Goal: Task Accomplishment & Management: Complete application form

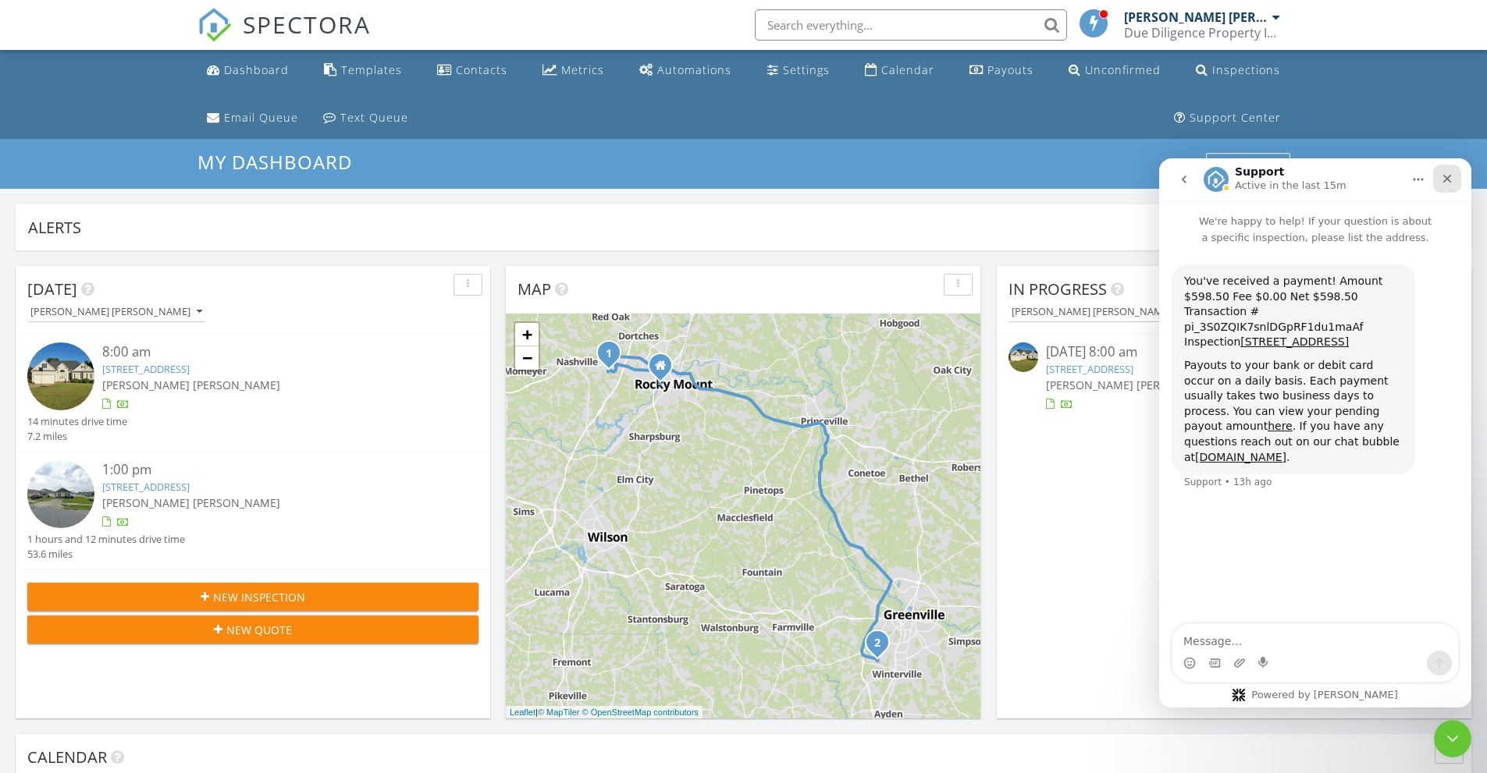
click at [1439, 178] on div "Close" at bounding box center [1447, 179] width 28 height 28
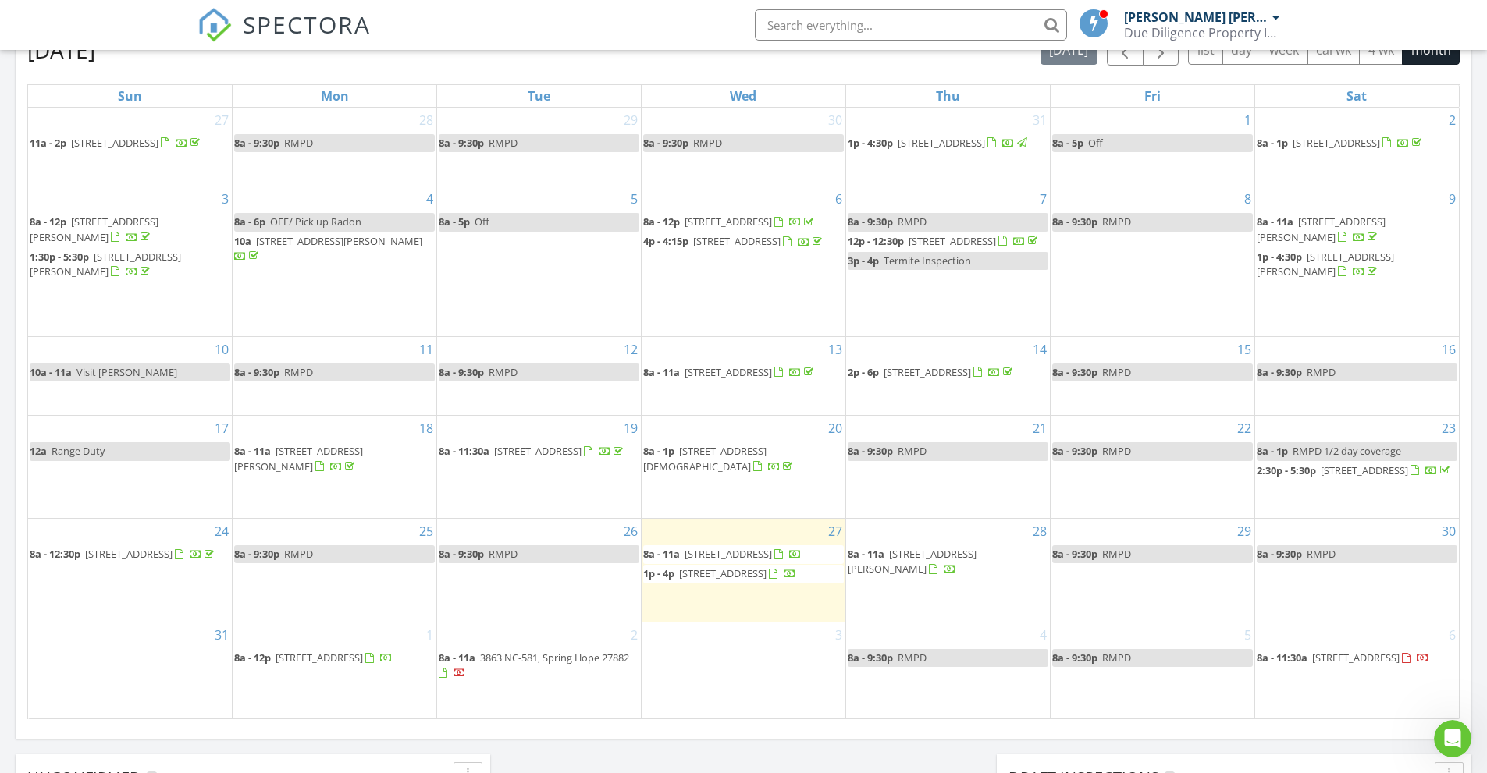
scroll to position [780, 0]
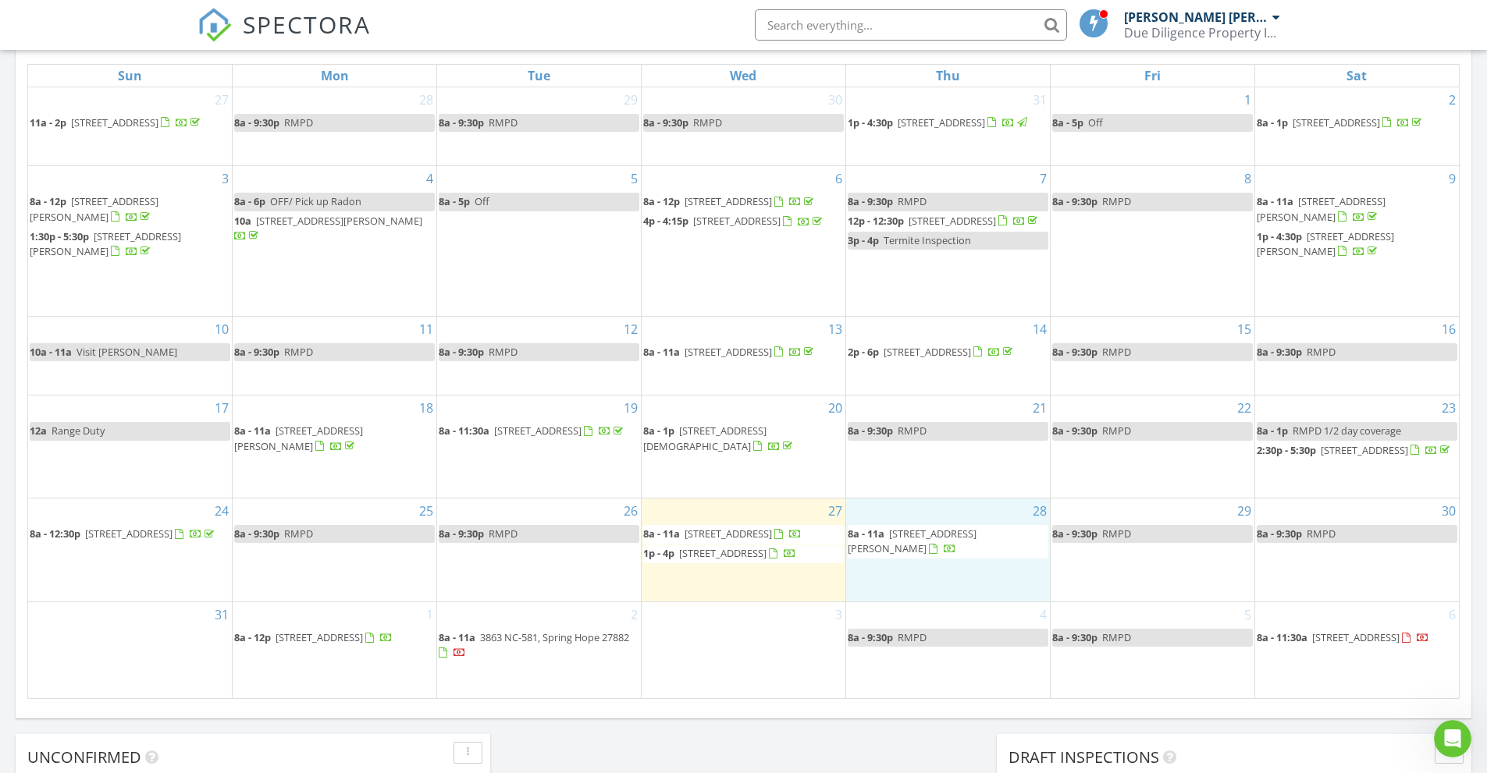
click at [968, 558] on div "28 8a - 11a 1421 Beal St, Rocky Mount 27804" at bounding box center [948, 550] width 204 height 103
click at [958, 484] on link "Inspection" at bounding box center [947, 491] width 80 height 25
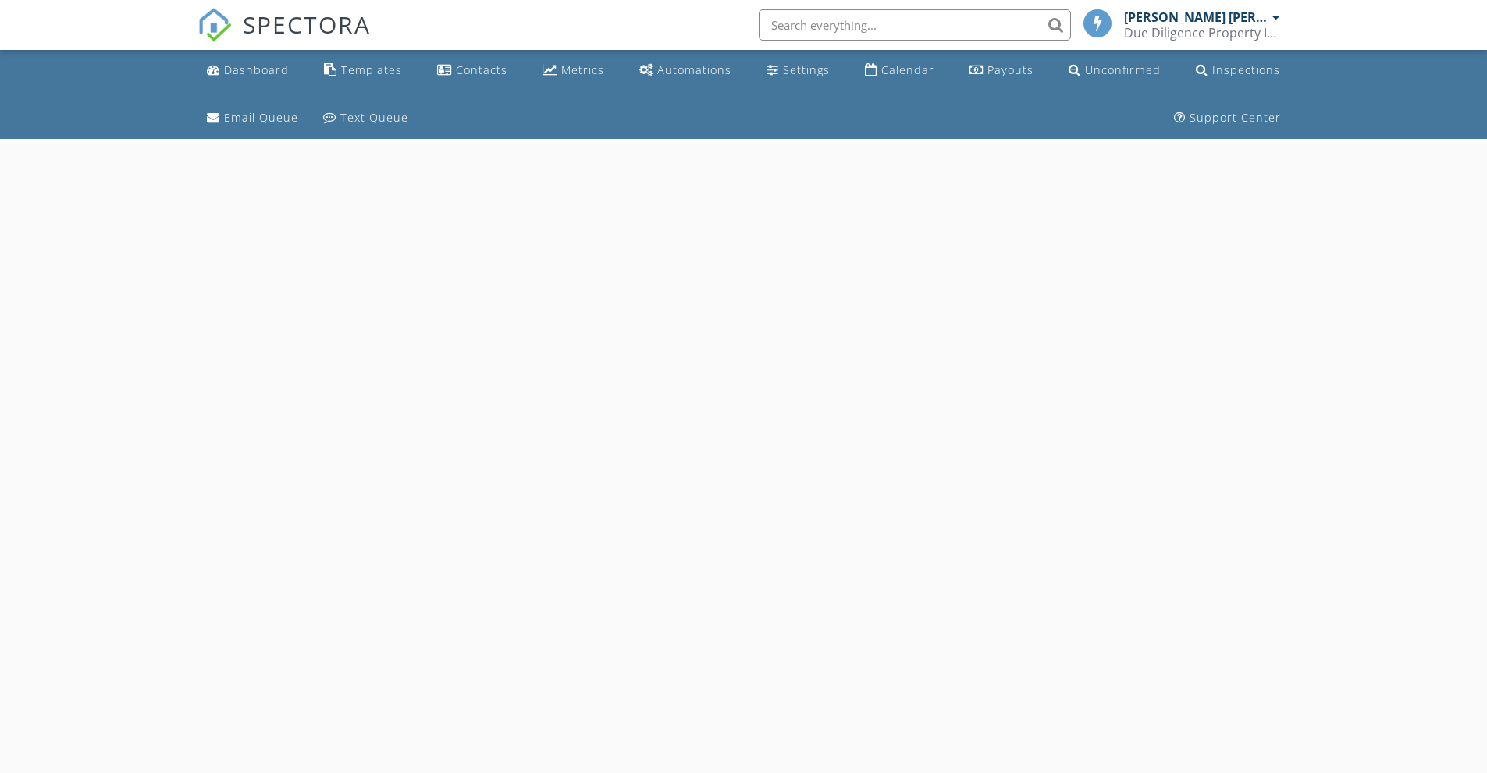
select select "7"
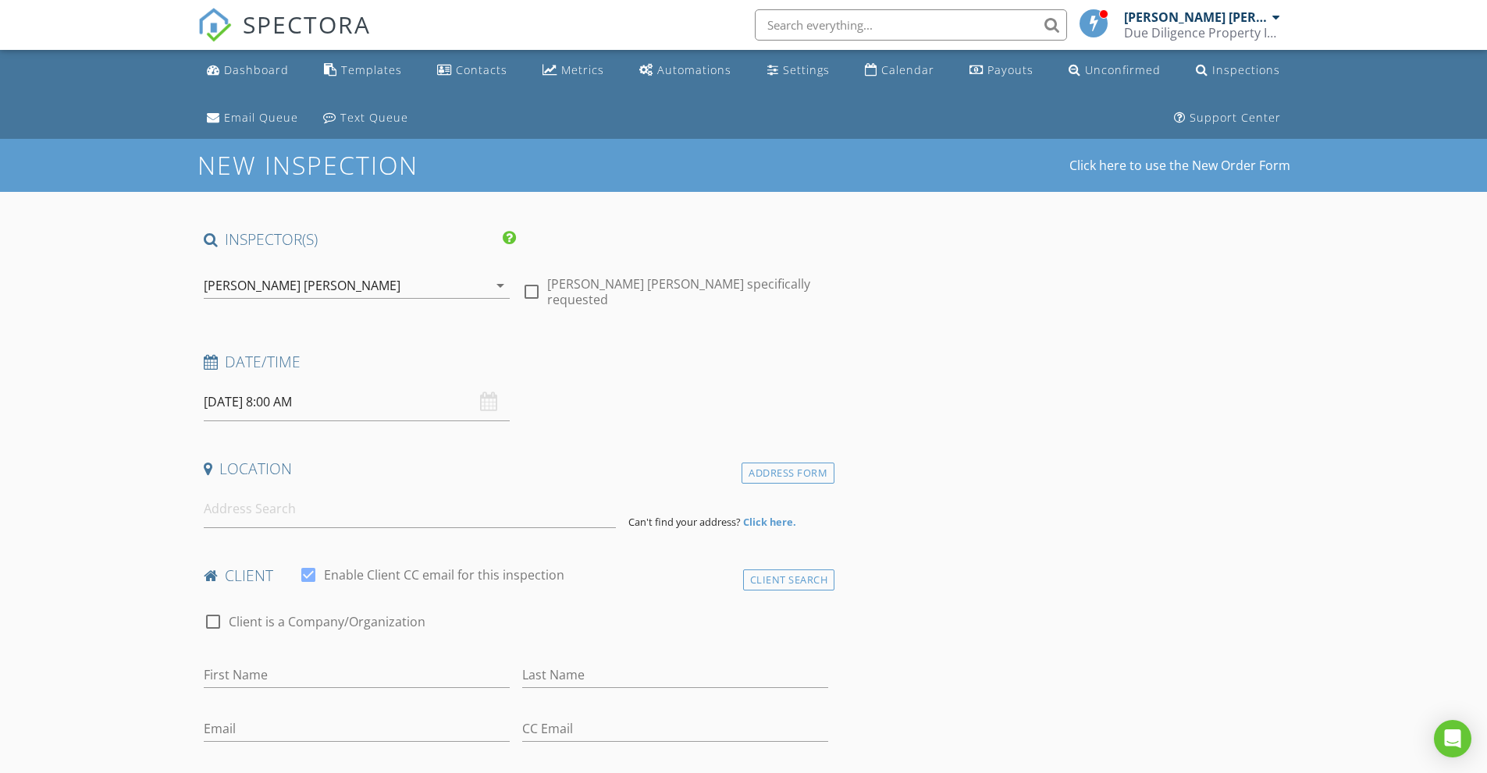
click at [297, 402] on input "08/28/2025 8:00 AM" at bounding box center [357, 402] width 306 height 38
type input "09"
type input "08/28/2025 9:00 AM"
click at [289, 657] on span at bounding box center [294, 661] width 11 height 16
type input "10"
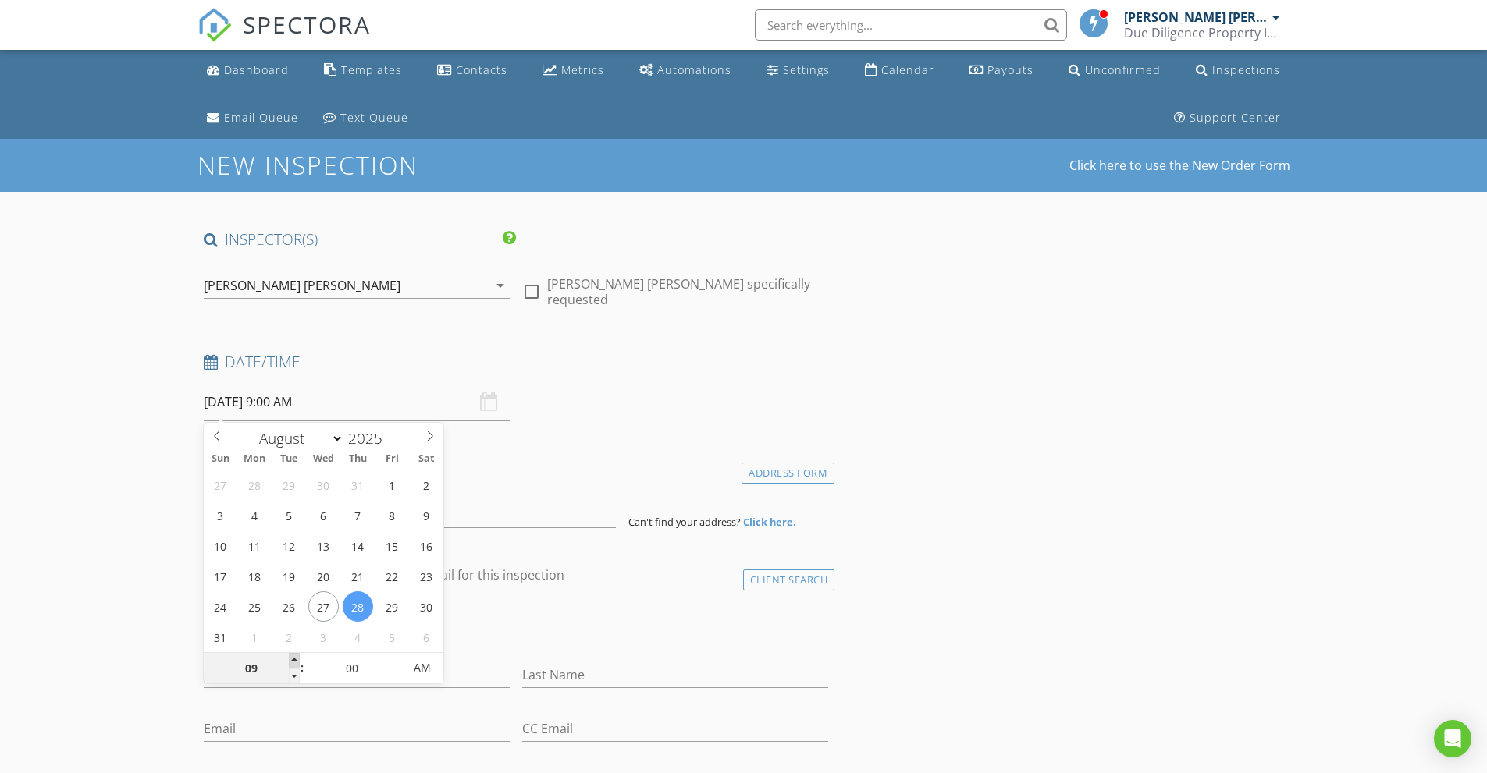
type input "08/28/2025 10:00 AM"
click at [289, 657] on span at bounding box center [294, 661] width 11 height 16
type input "11"
type input "08/28/2025 11:00 AM"
click at [289, 657] on span at bounding box center [294, 661] width 11 height 16
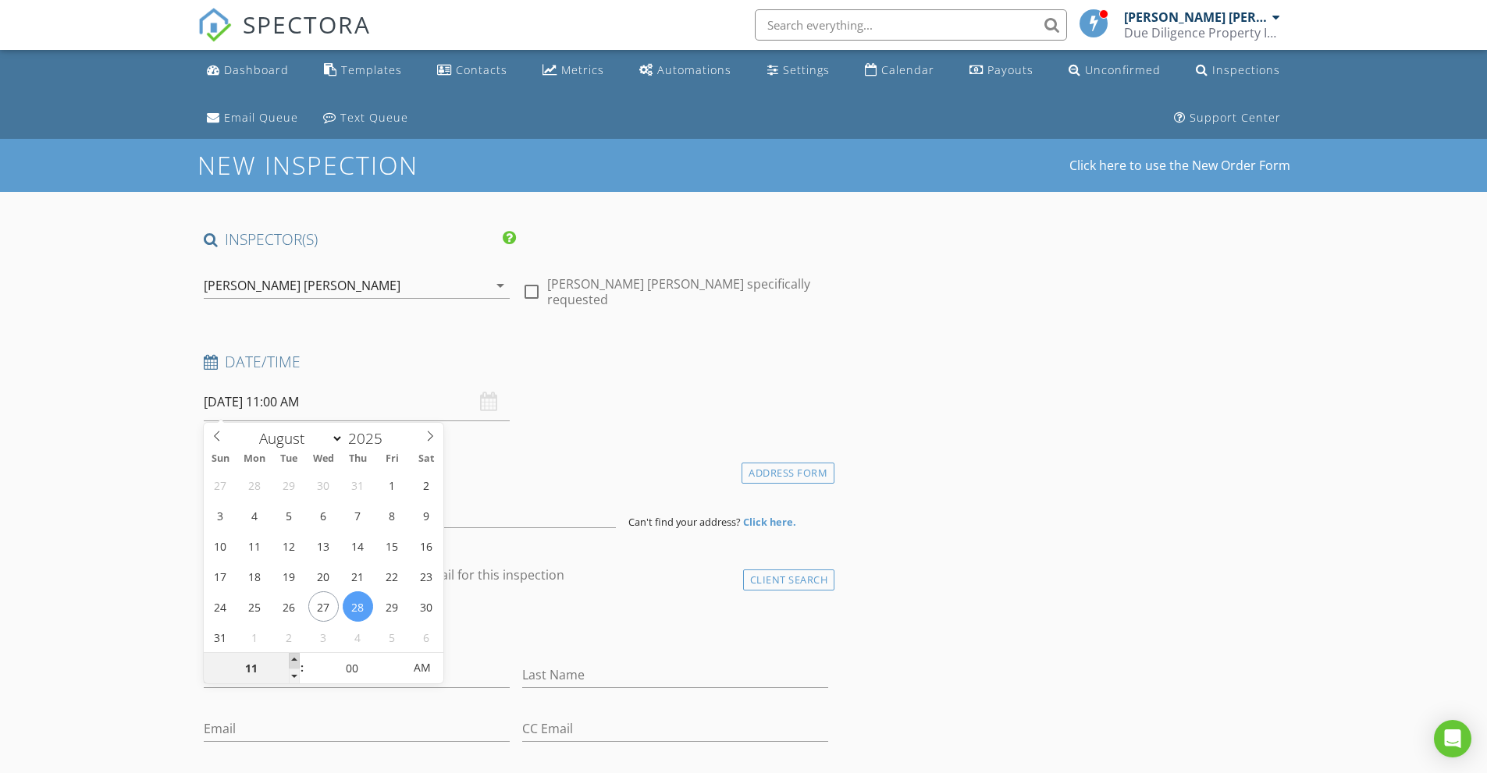
type input "12"
type input "08/28/2025 12:00 PM"
click at [289, 657] on span at bounding box center [294, 661] width 11 height 16
type input "01"
type input "08/28/2025 1:00 PM"
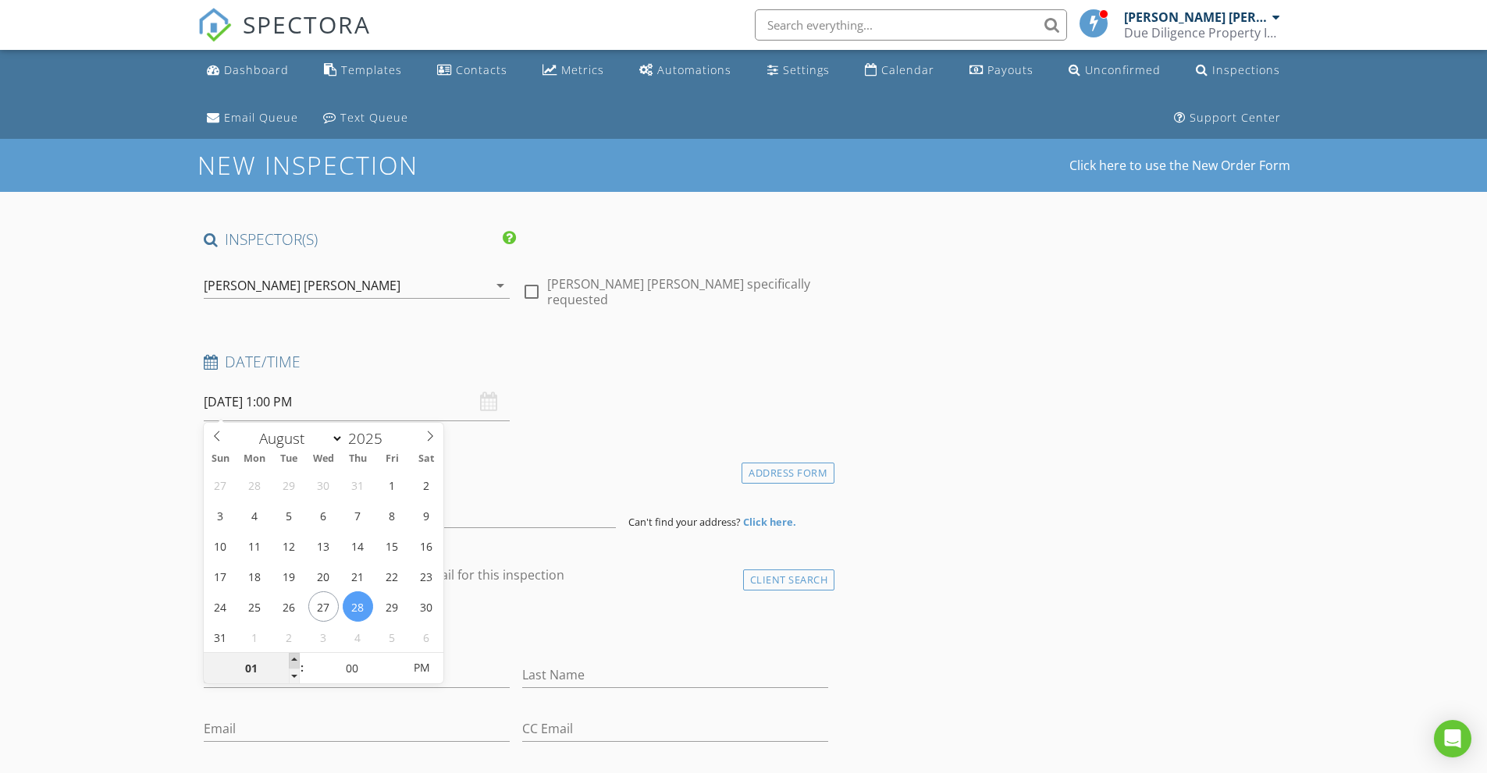
click at [289, 657] on span at bounding box center [294, 661] width 11 height 16
type input "02"
type input "[DATE] 2:00 PM"
click at [289, 657] on span at bounding box center [294, 661] width 11 height 16
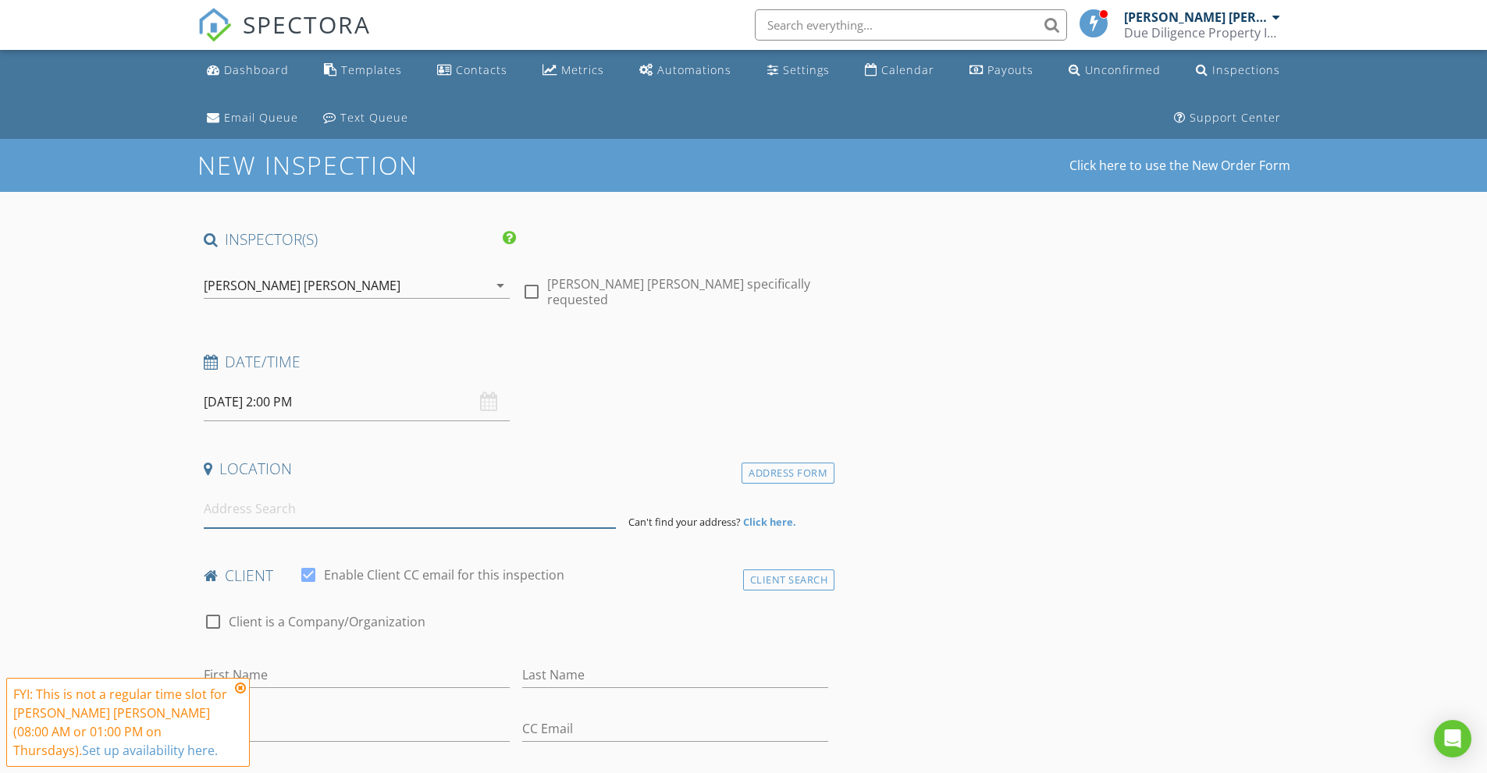
click at [264, 518] on input at bounding box center [410, 509] width 412 height 38
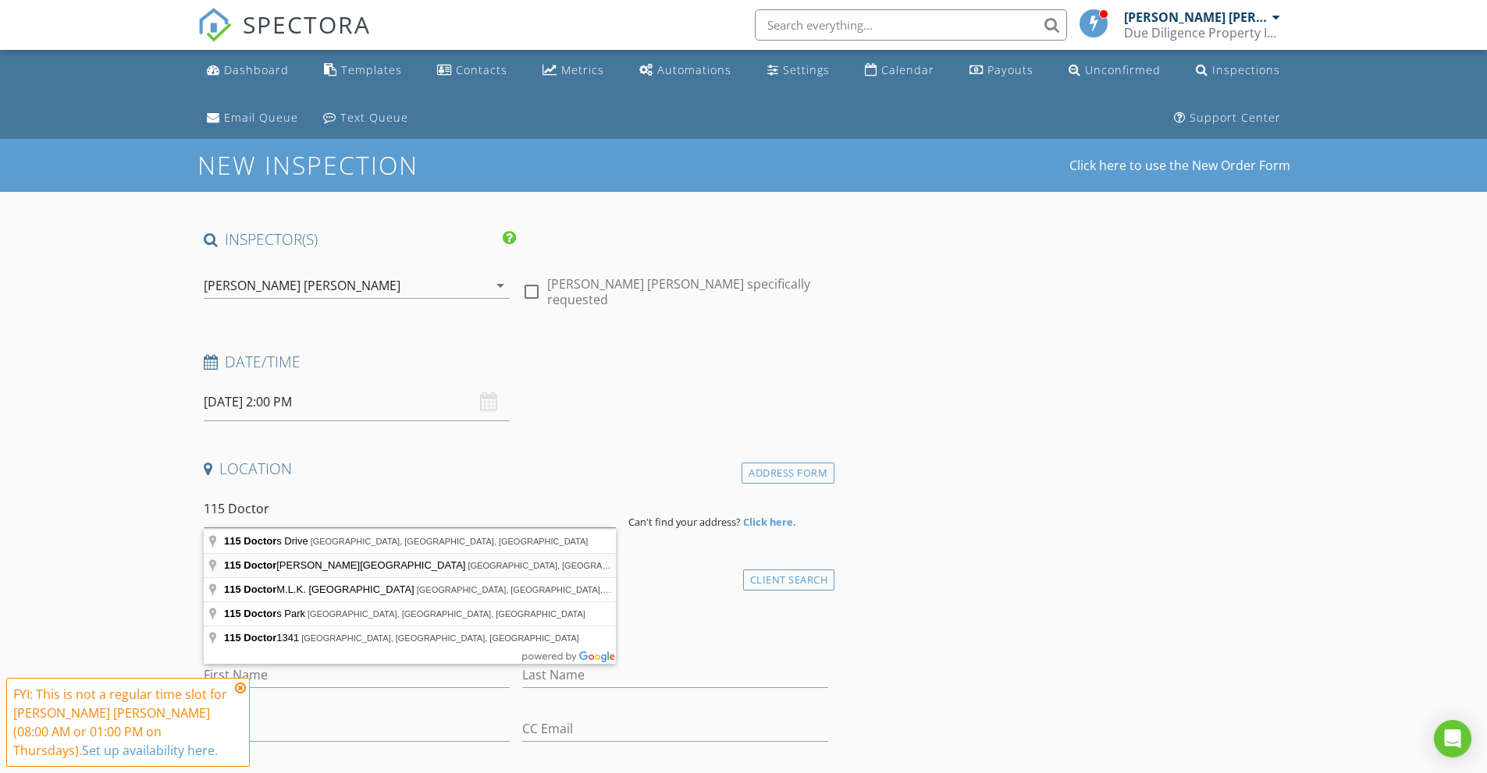
type input "115 Doctor Martin Luther King Junior Avenue South, Enfield, NC, USA"
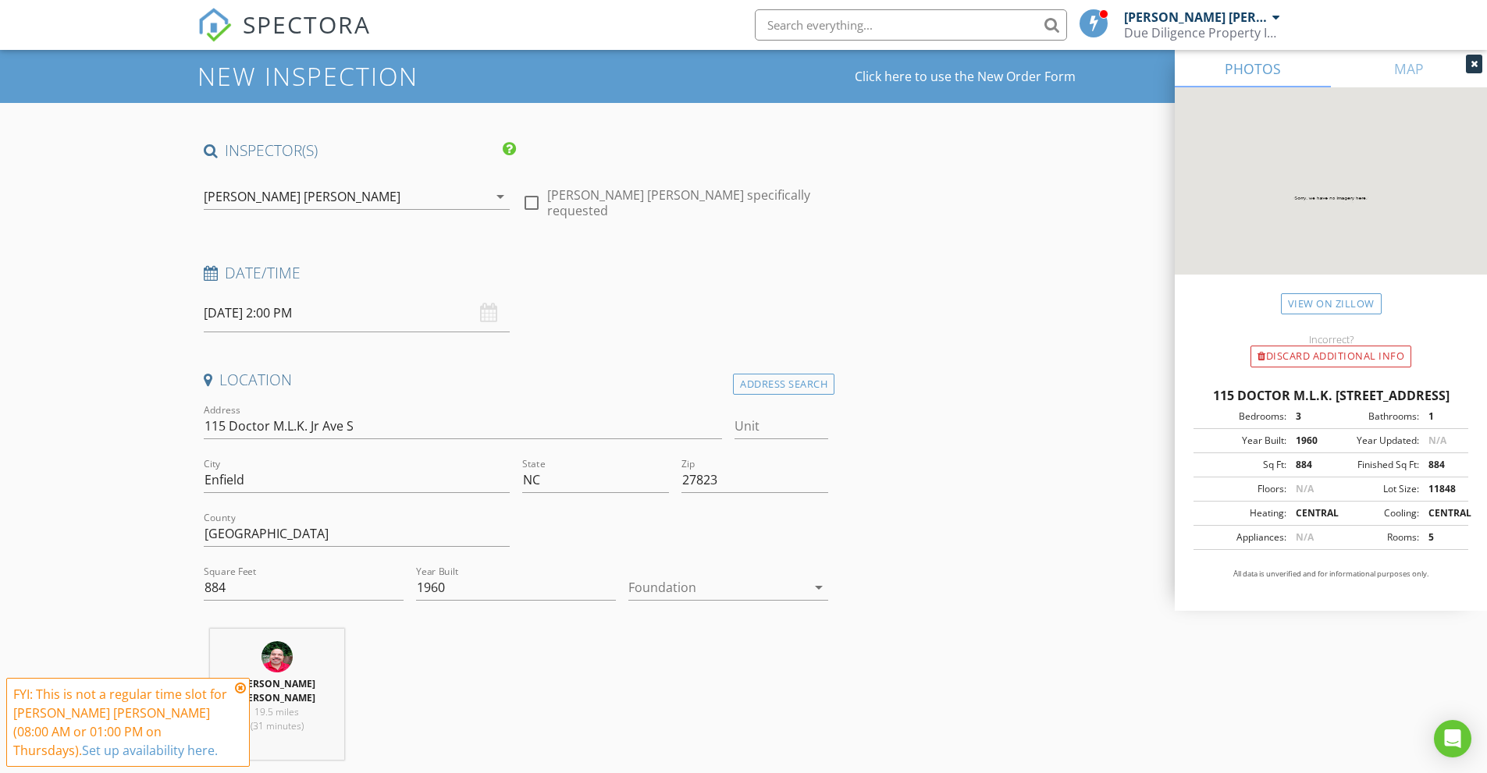
scroll to position [156, 0]
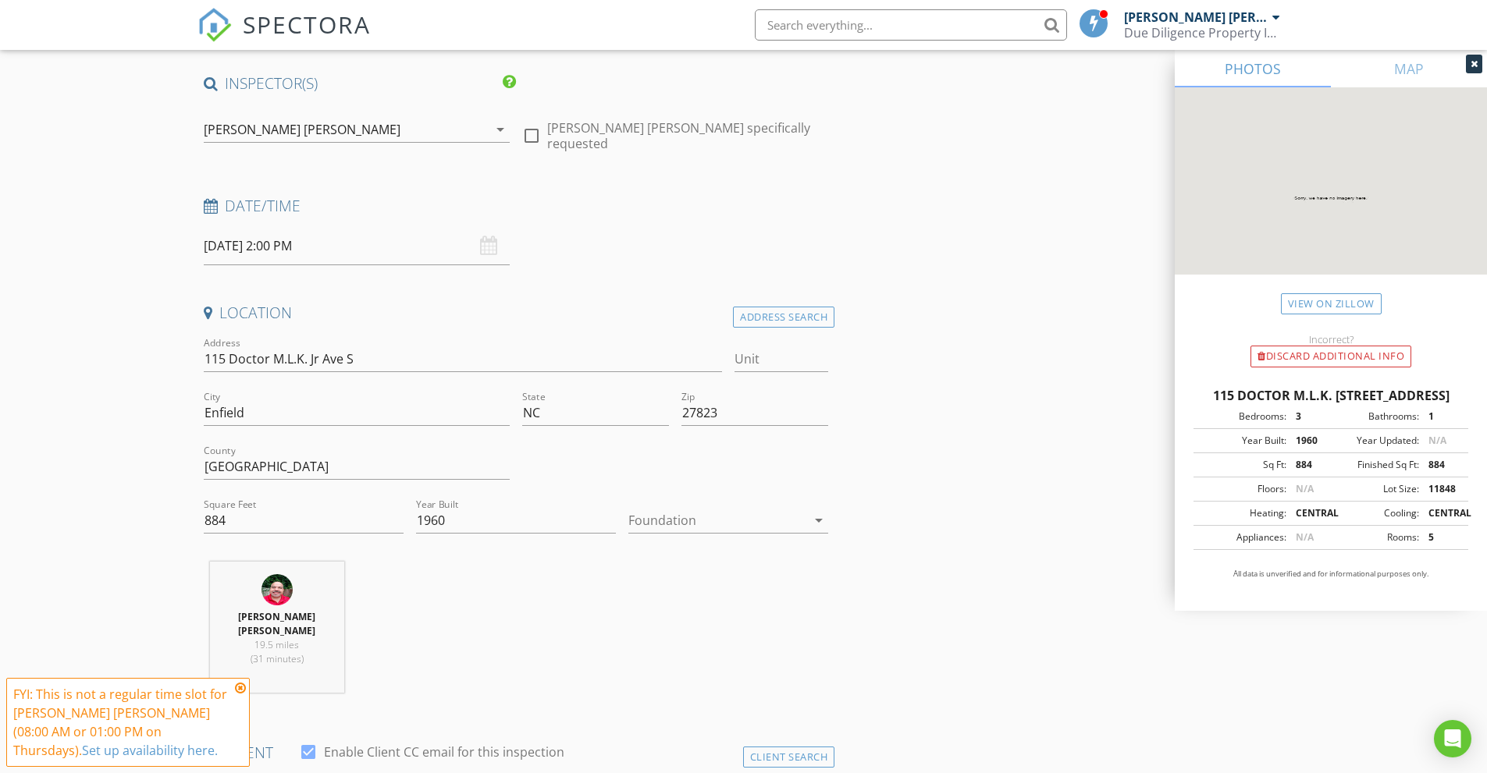
click at [716, 520] on div at bounding box center [717, 520] width 178 height 25
click at [676, 631] on div "Crawlspace" at bounding box center [728, 639] width 175 height 19
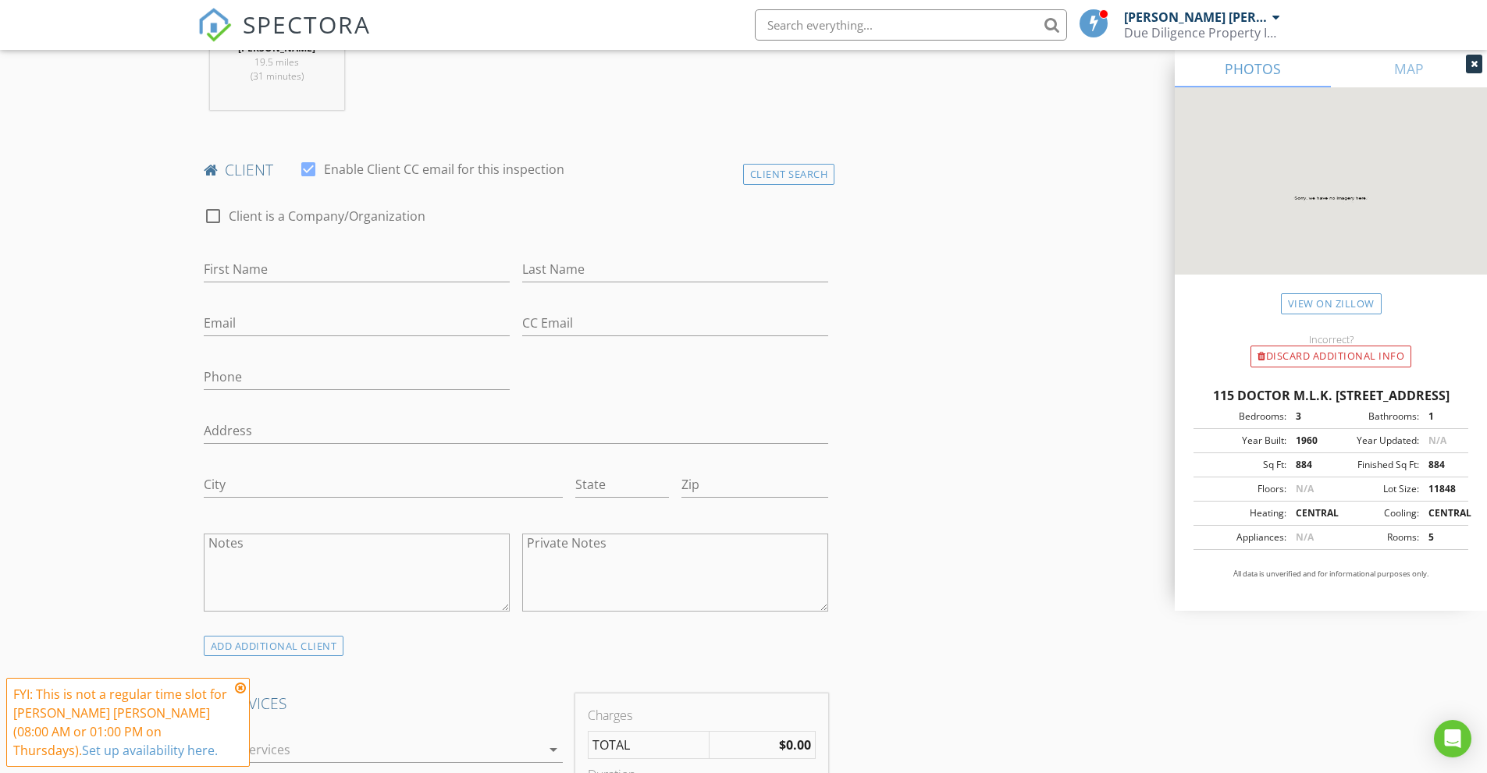
scroll to position [858, 0]
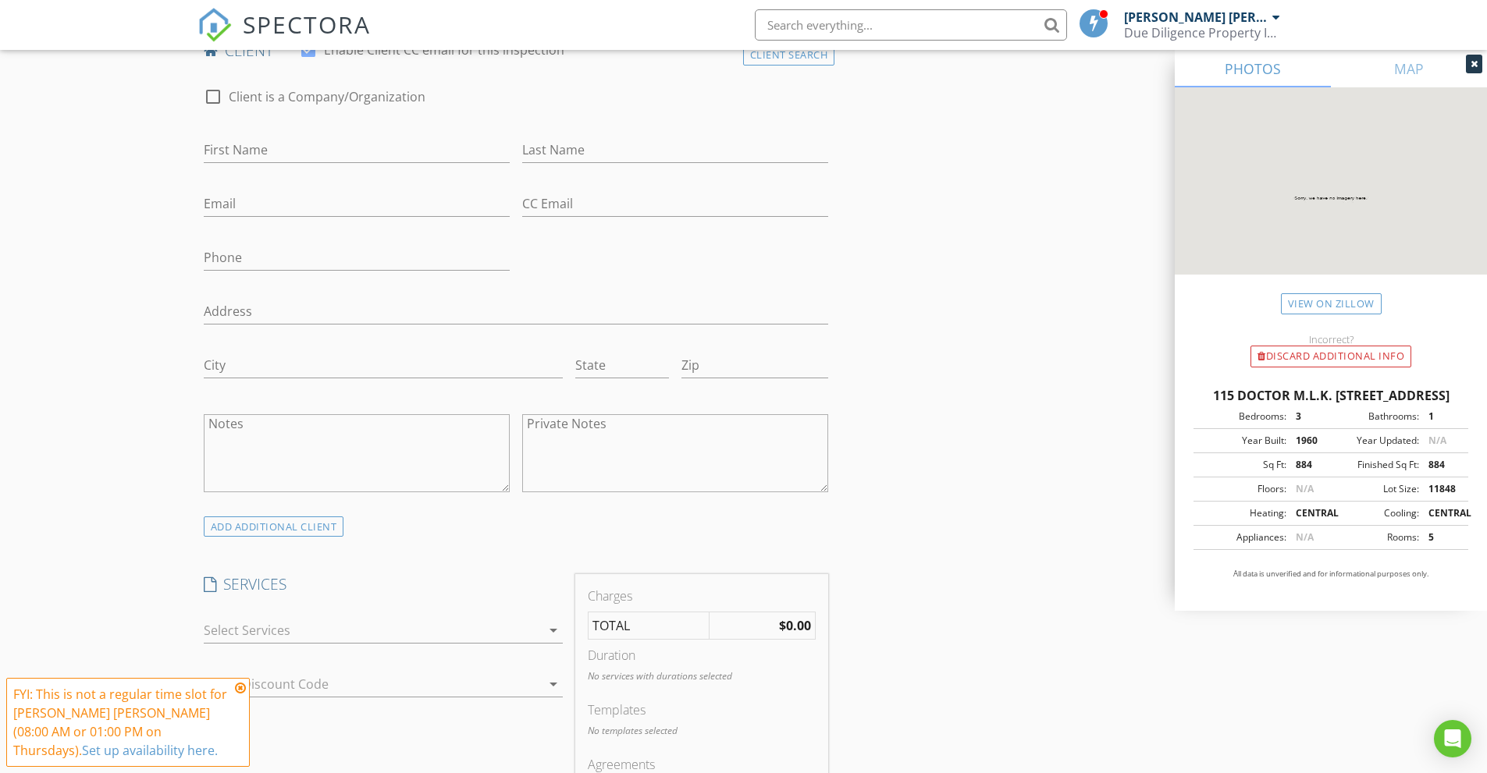
click at [357, 630] on div at bounding box center [372, 630] width 337 height 25
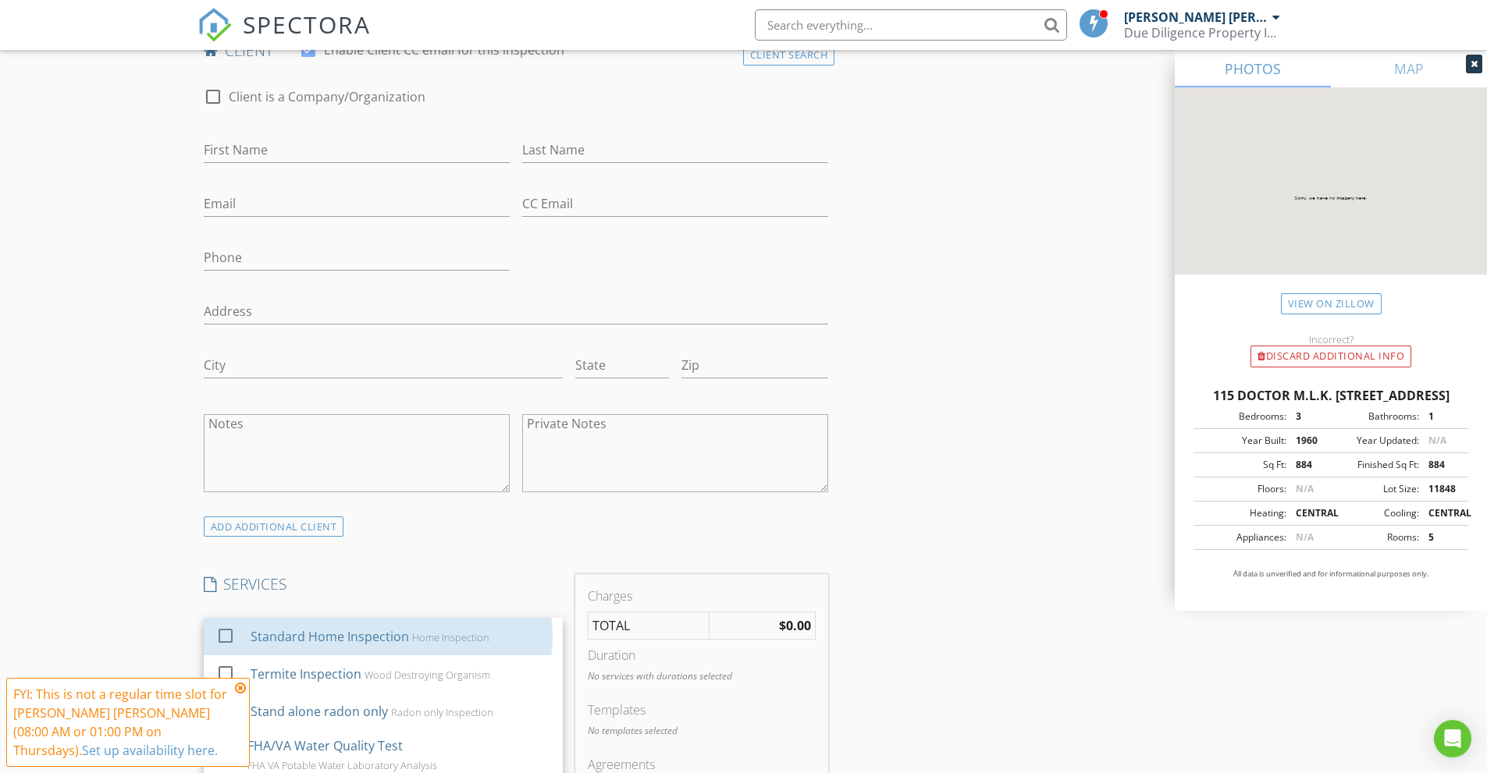
click at [357, 630] on div "Standard Home Inspection" at bounding box center [329, 636] width 158 height 19
checkbox input "false"
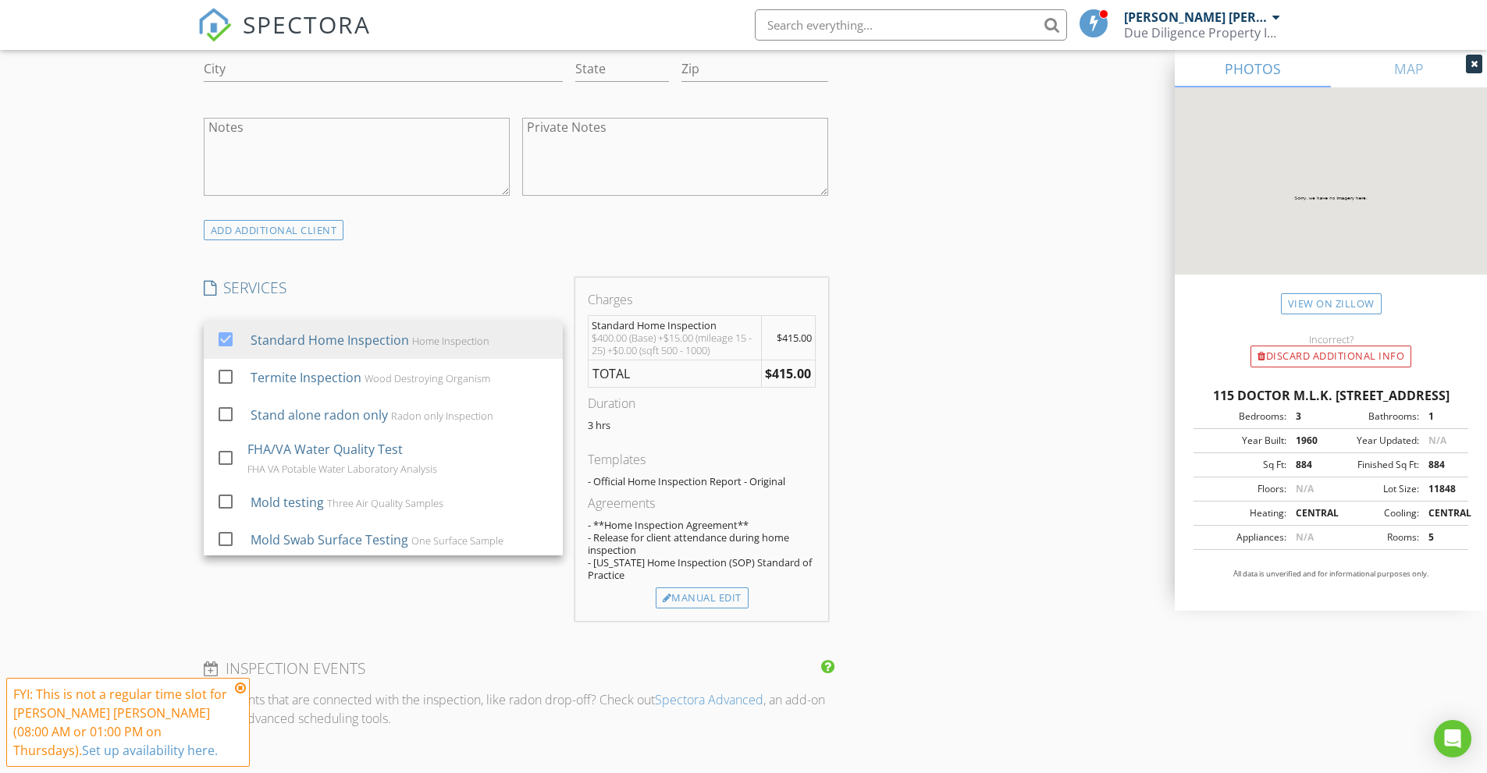
scroll to position [1170, 0]
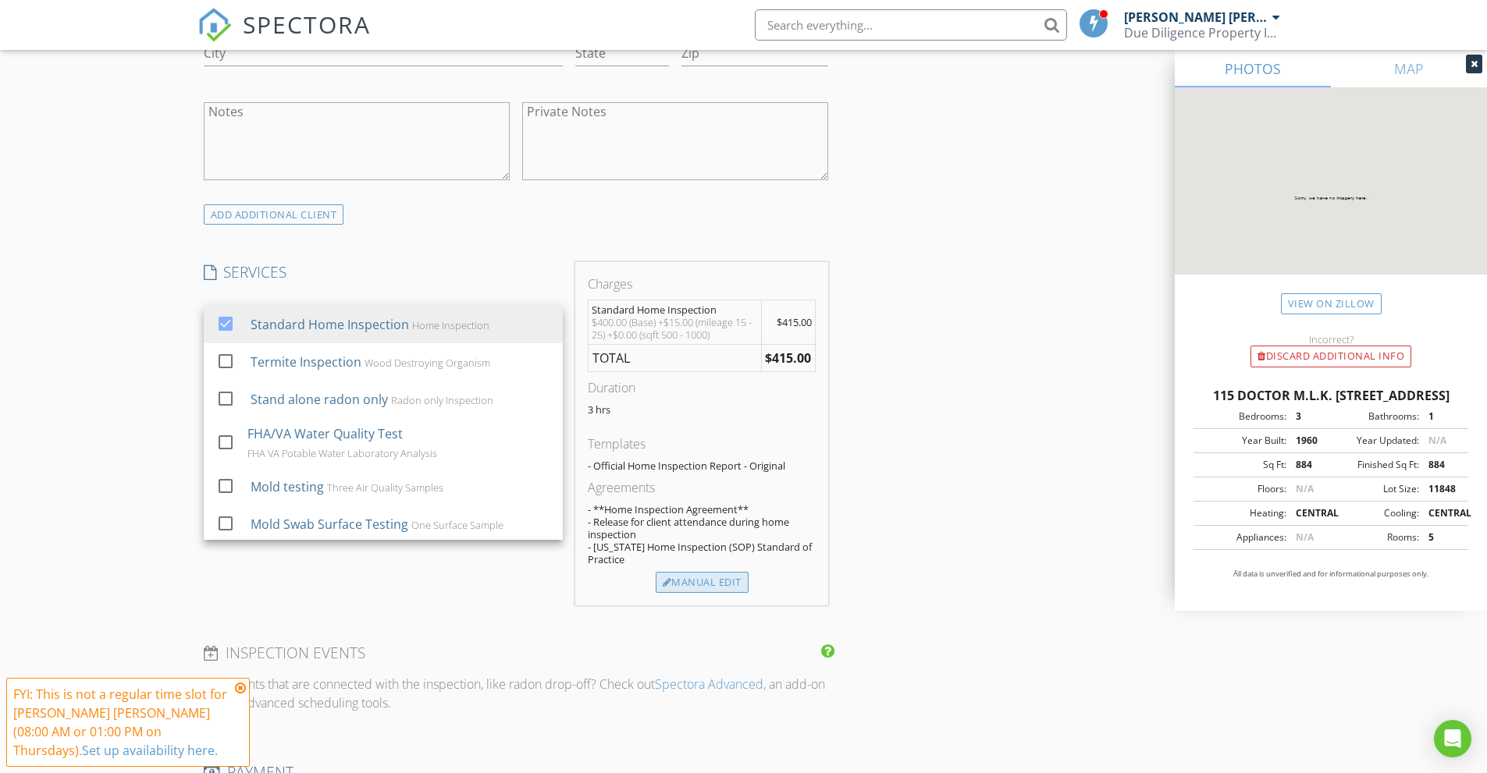
click at [709, 578] on div "Manual Edit" at bounding box center [701, 583] width 93 height 22
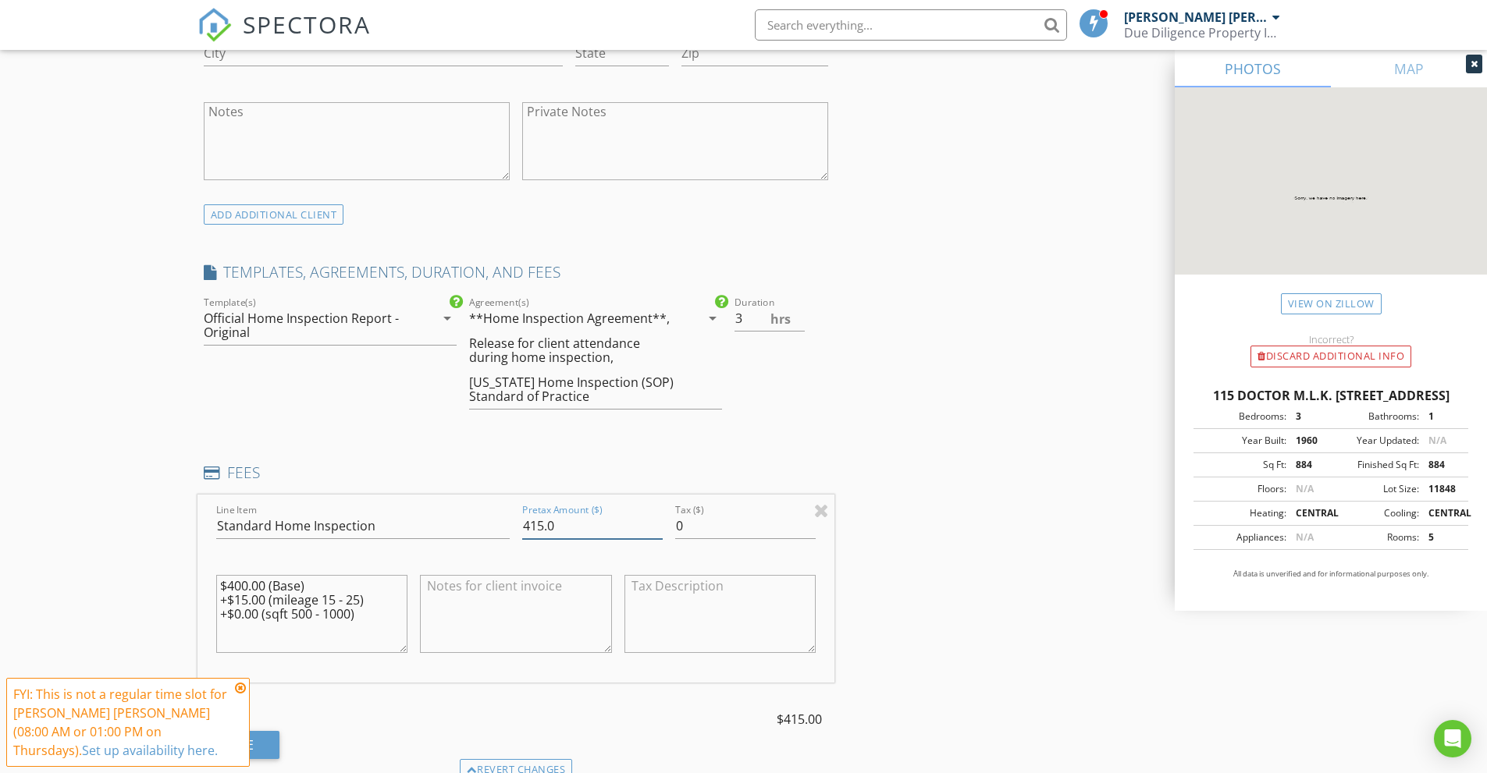
click at [531, 522] on input "415.0" at bounding box center [592, 526] width 140 height 26
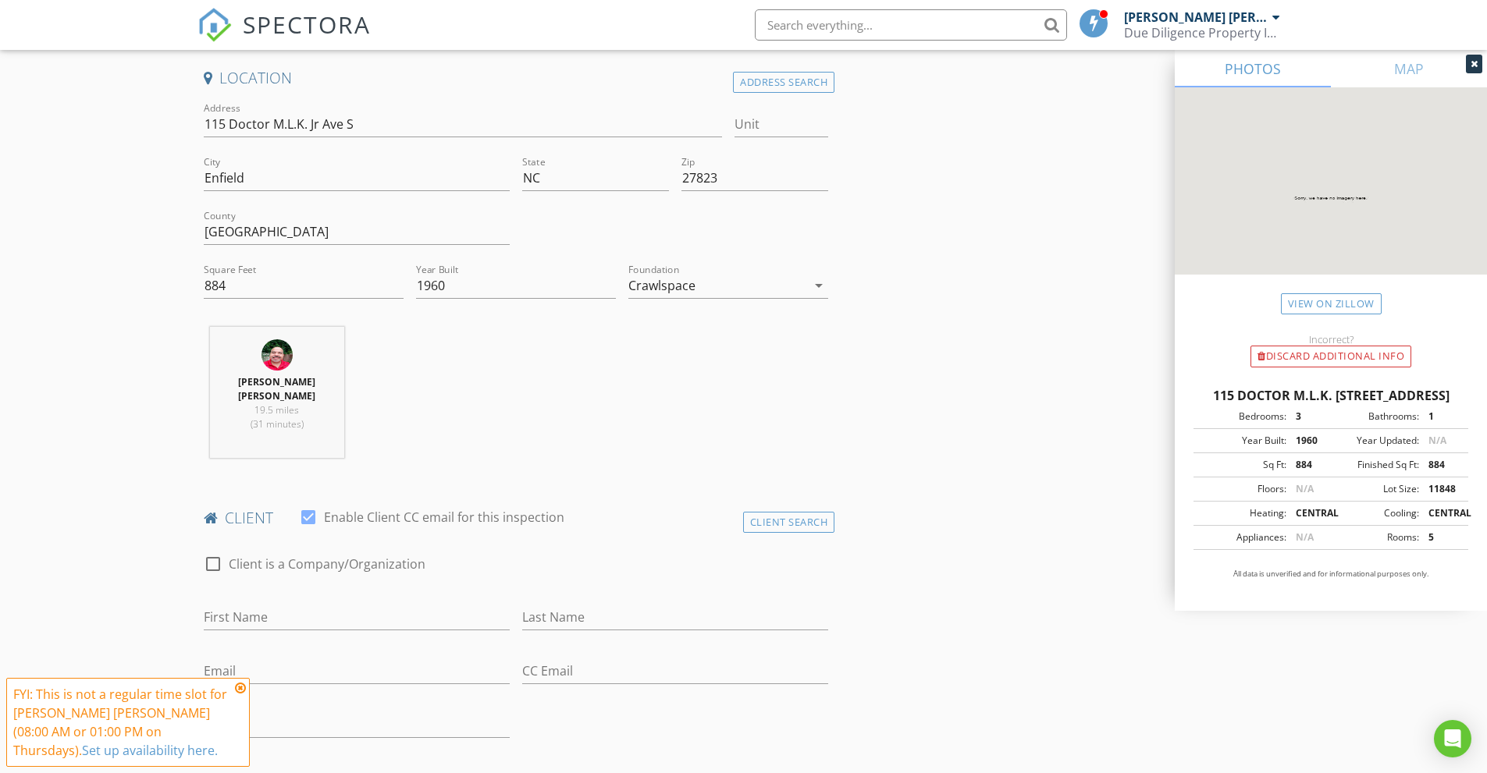
scroll to position [390, 0]
type input "400.0"
click at [295, 614] on input "First Name" at bounding box center [357, 619] width 306 height 26
drag, startPoint x: 253, startPoint y: 619, endPoint x: 329, endPoint y: 623, distance: 75.8
click at [332, 624] on input "[PERSON_NAME]" at bounding box center [357, 619] width 306 height 26
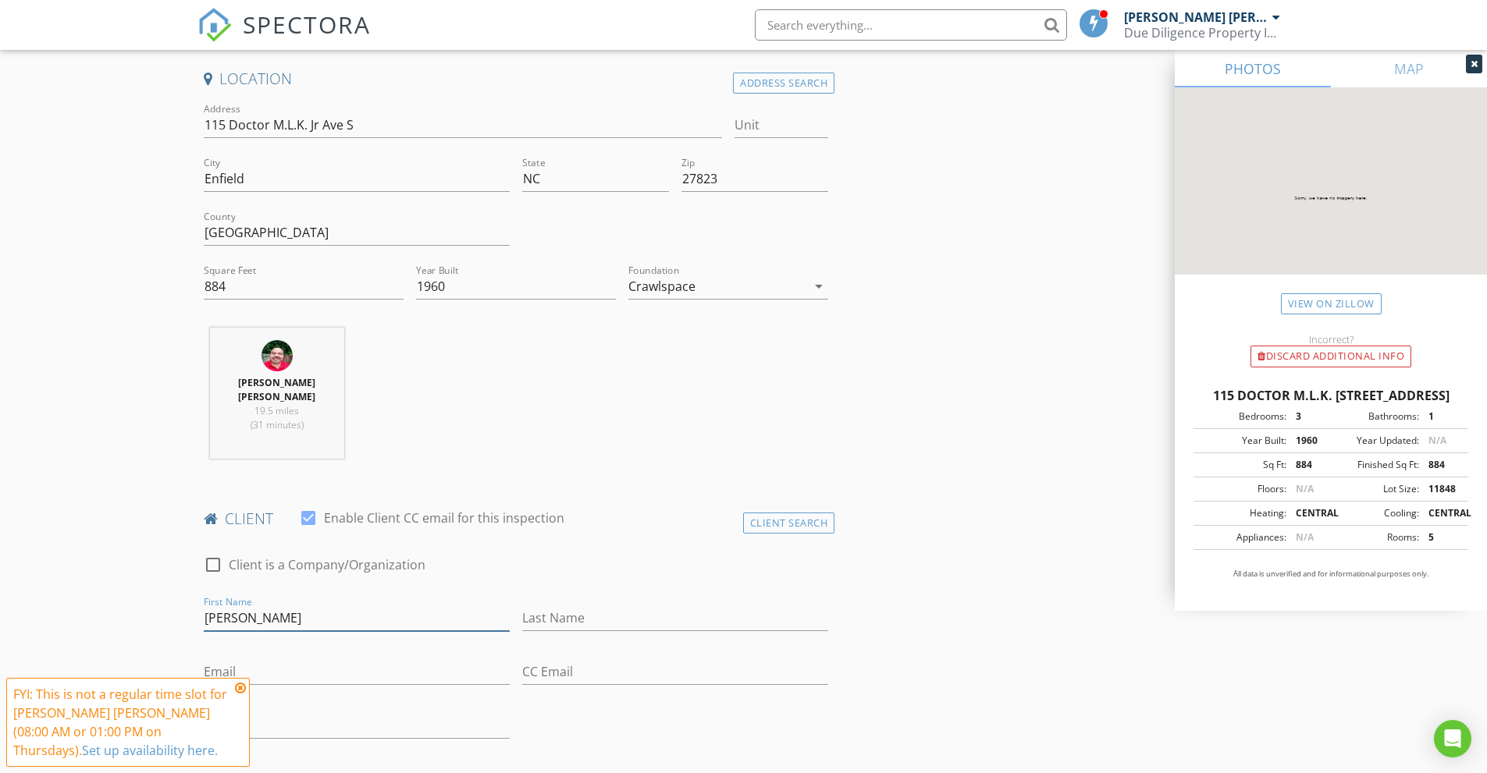
type input "[PERSON_NAME]"
click at [588, 599] on div "Last Name" at bounding box center [675, 621] width 306 height 51
click at [588, 605] on div "Last Name" at bounding box center [675, 621] width 306 height 51
click at [577, 610] on input "Last Name" at bounding box center [675, 619] width 306 height 26
paste input "[PERSON_NAME]"
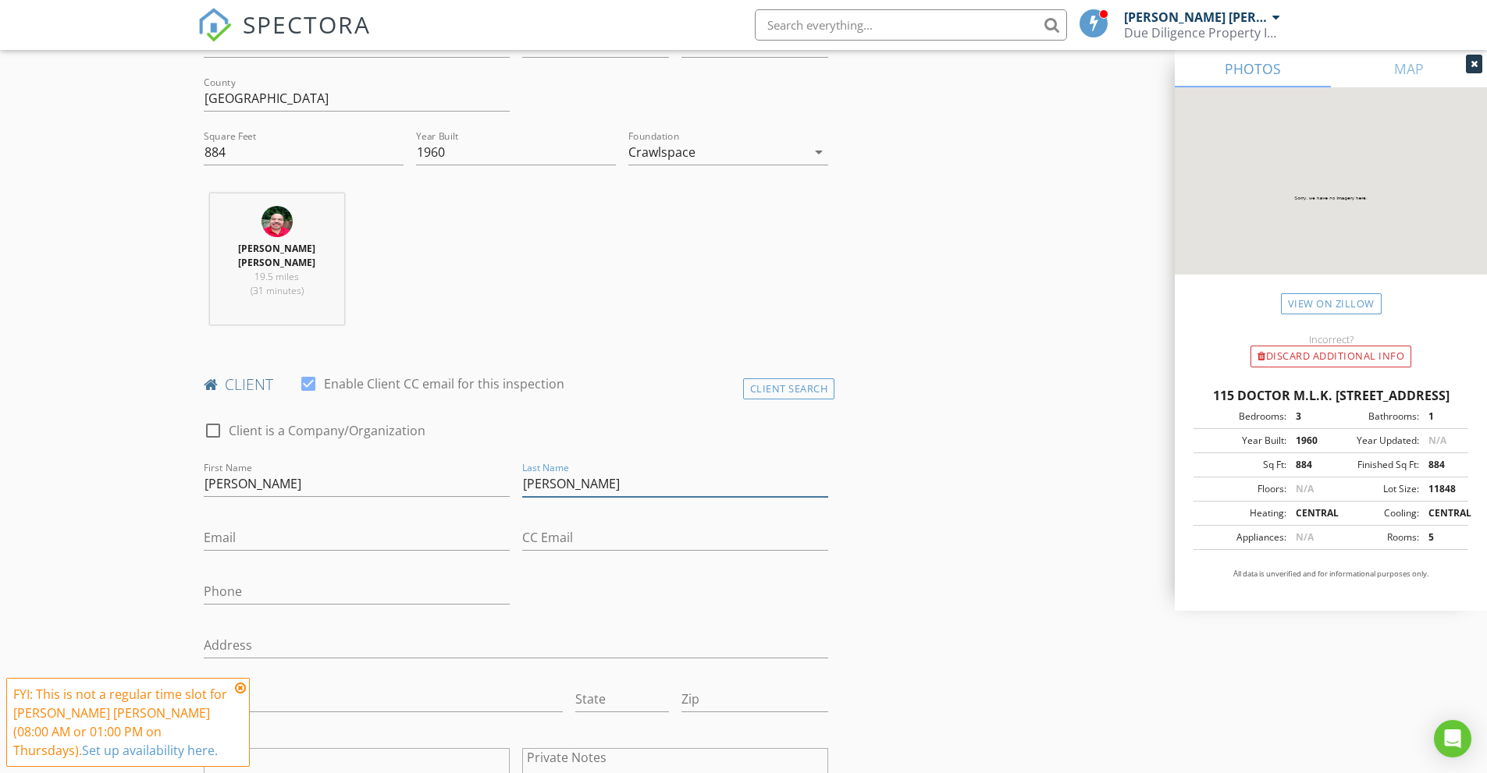
scroll to position [702, 0]
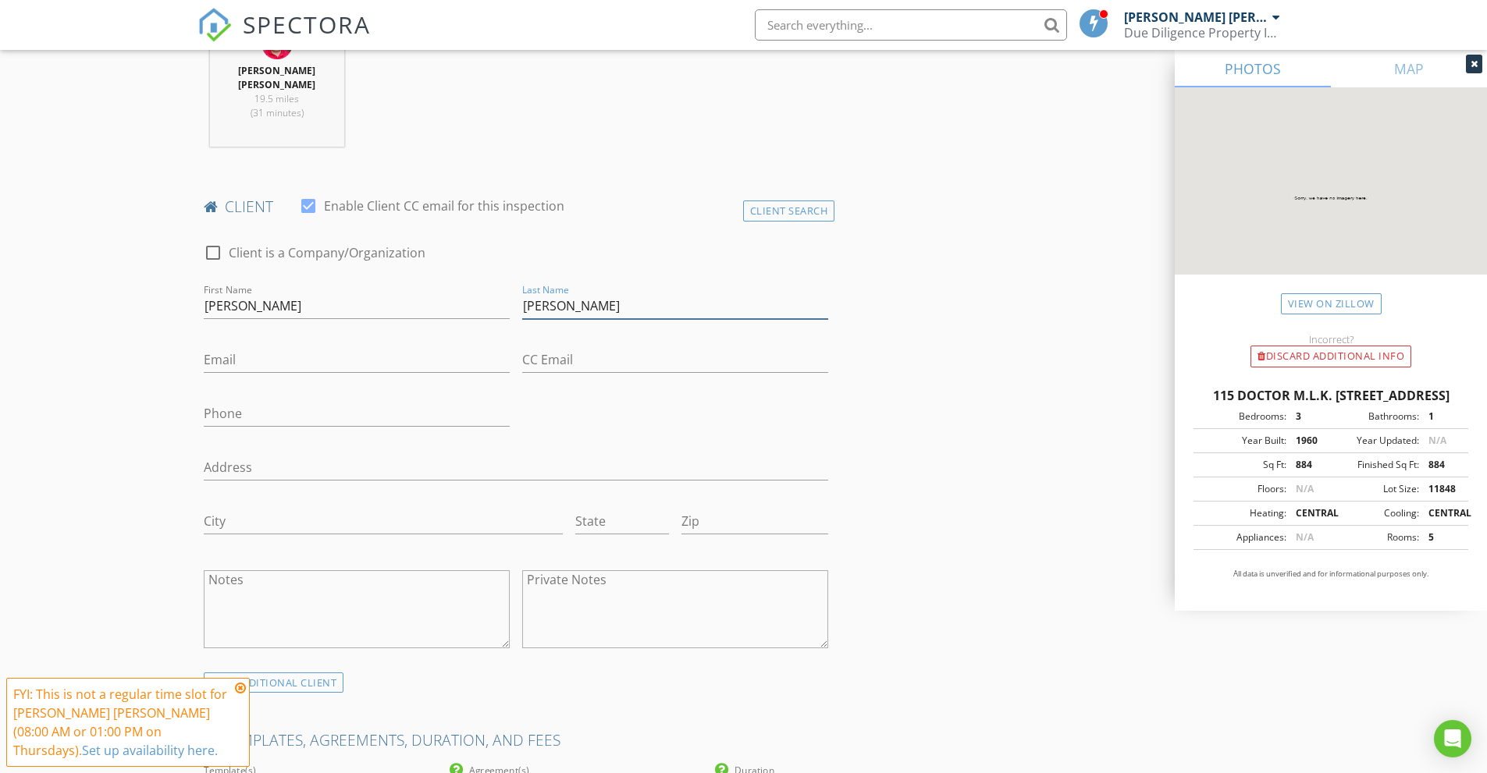
type input "[PERSON_NAME]"
click at [329, 363] on input "Email" at bounding box center [357, 360] width 306 height 26
type input "[EMAIL_ADDRESS][DOMAIN_NAME]"
click at [264, 410] on input "Phone" at bounding box center [357, 414] width 306 height 26
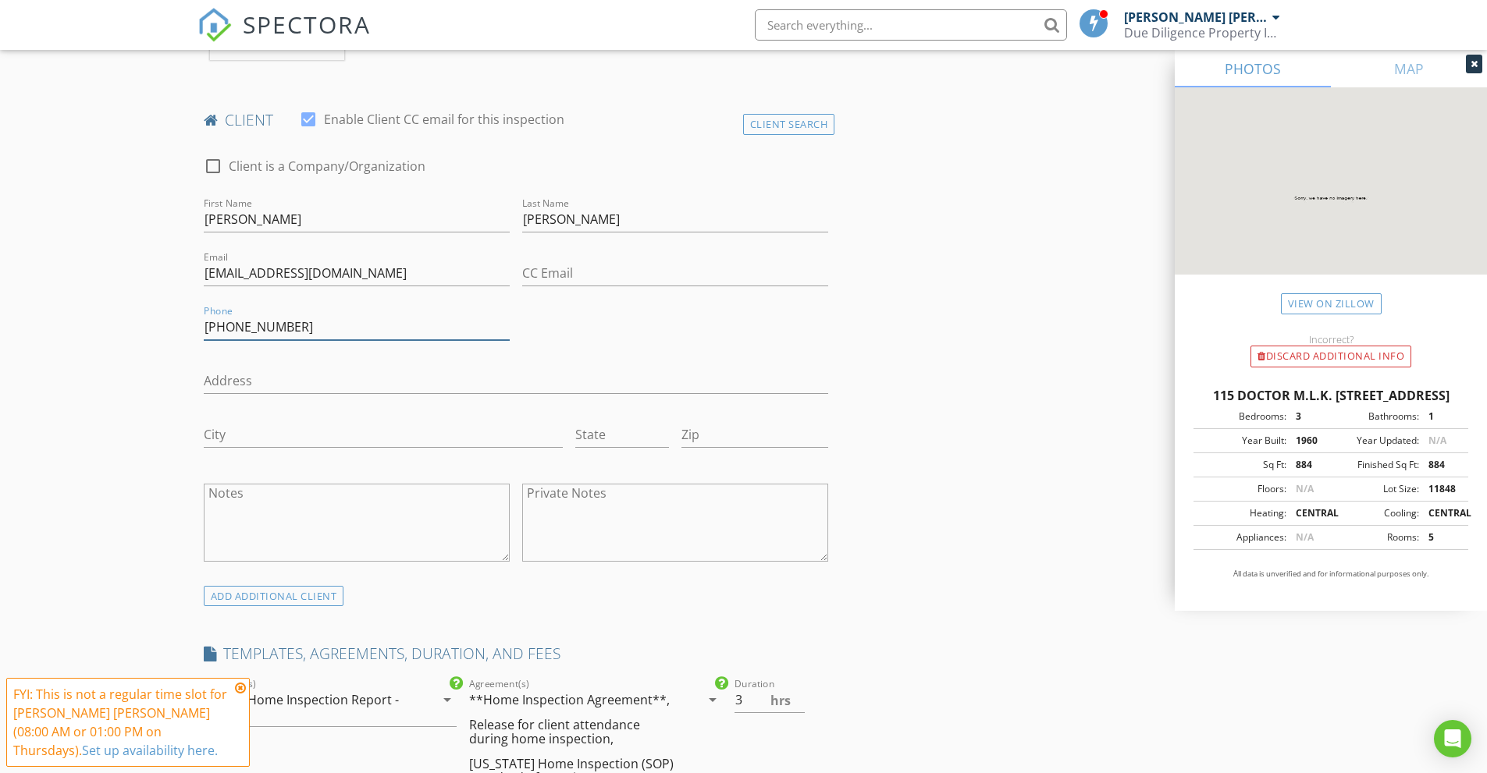
scroll to position [936, 0]
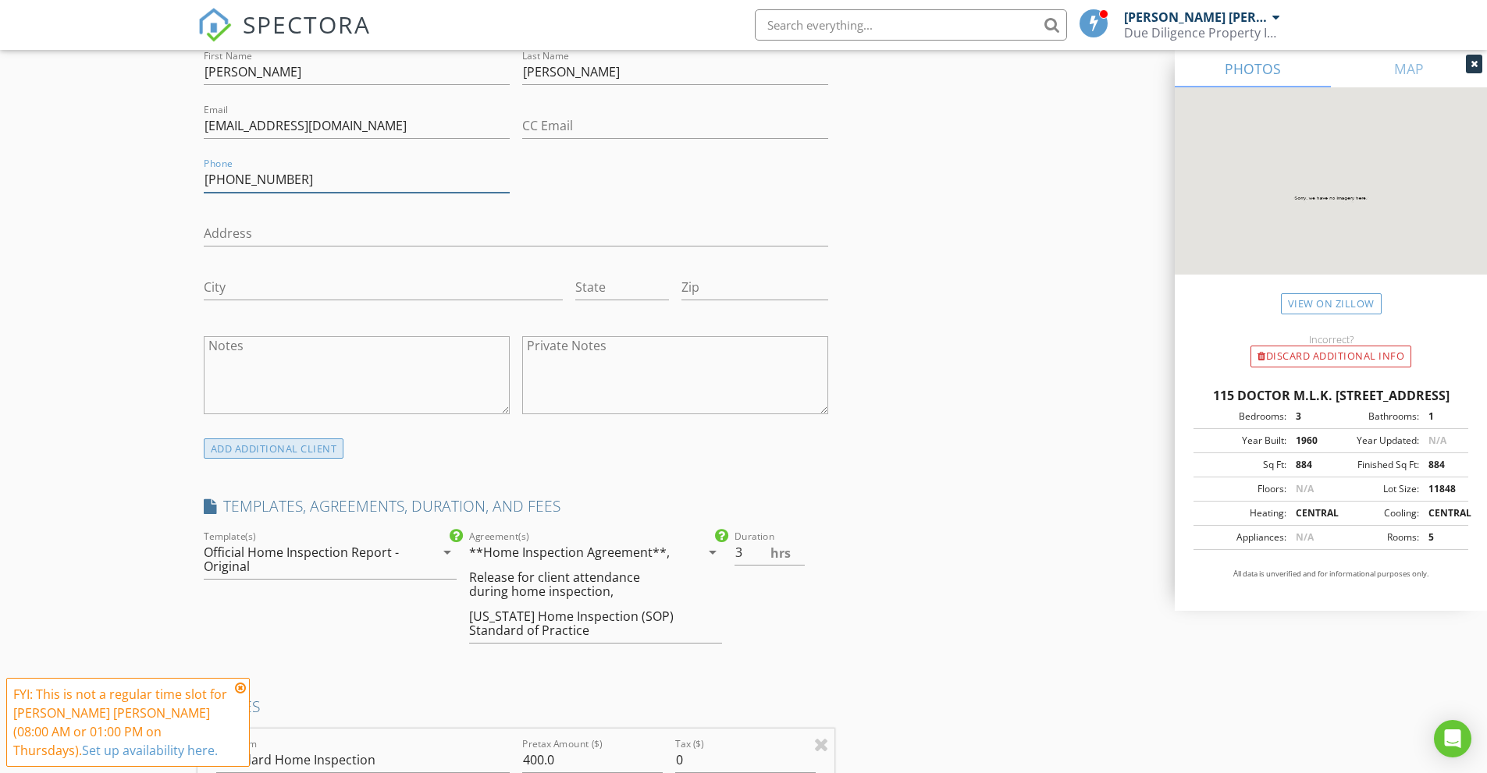
type input "973-704-0667"
click at [328, 443] on div "ADD ADDITIONAL client" at bounding box center [274, 449] width 140 height 21
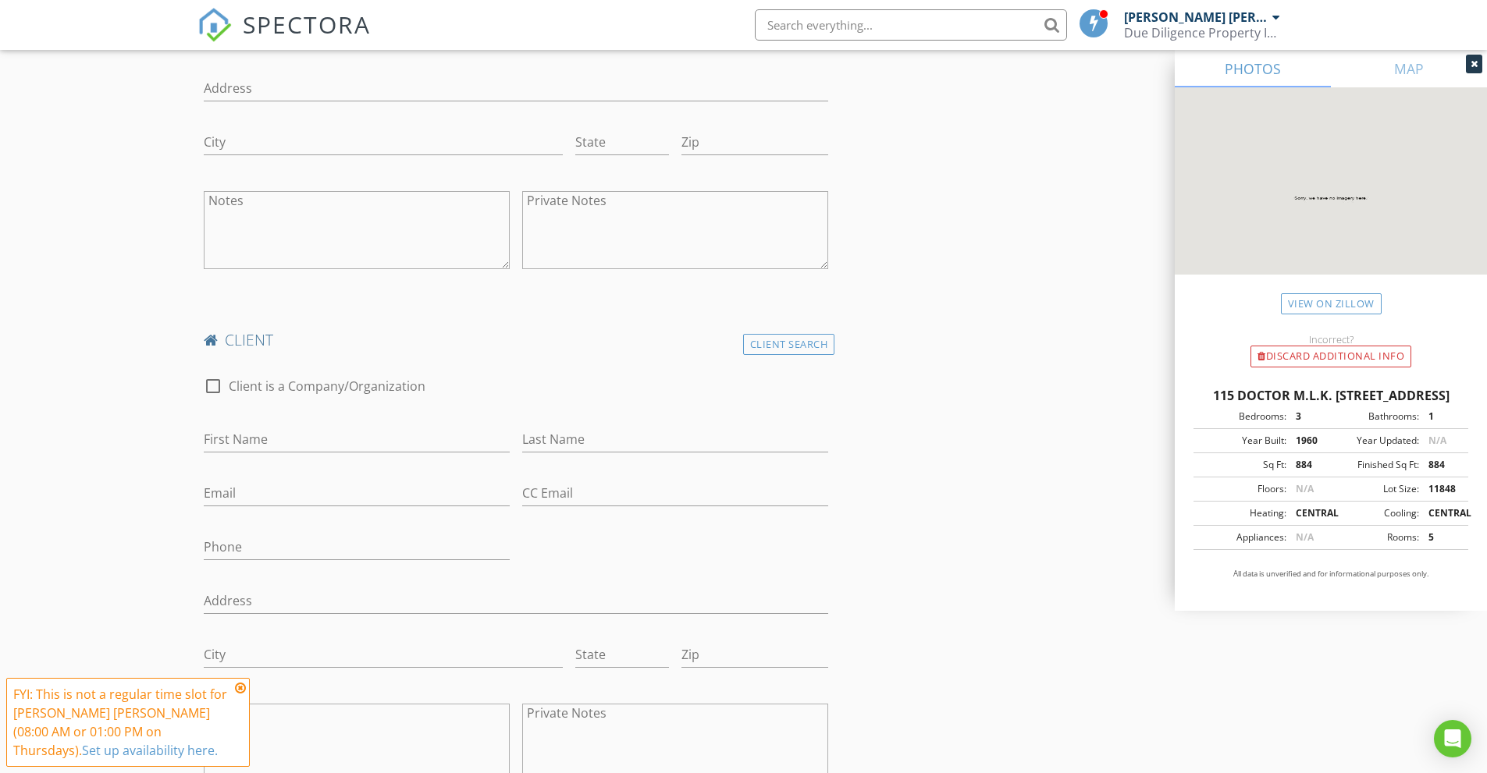
scroll to position [1092, 0]
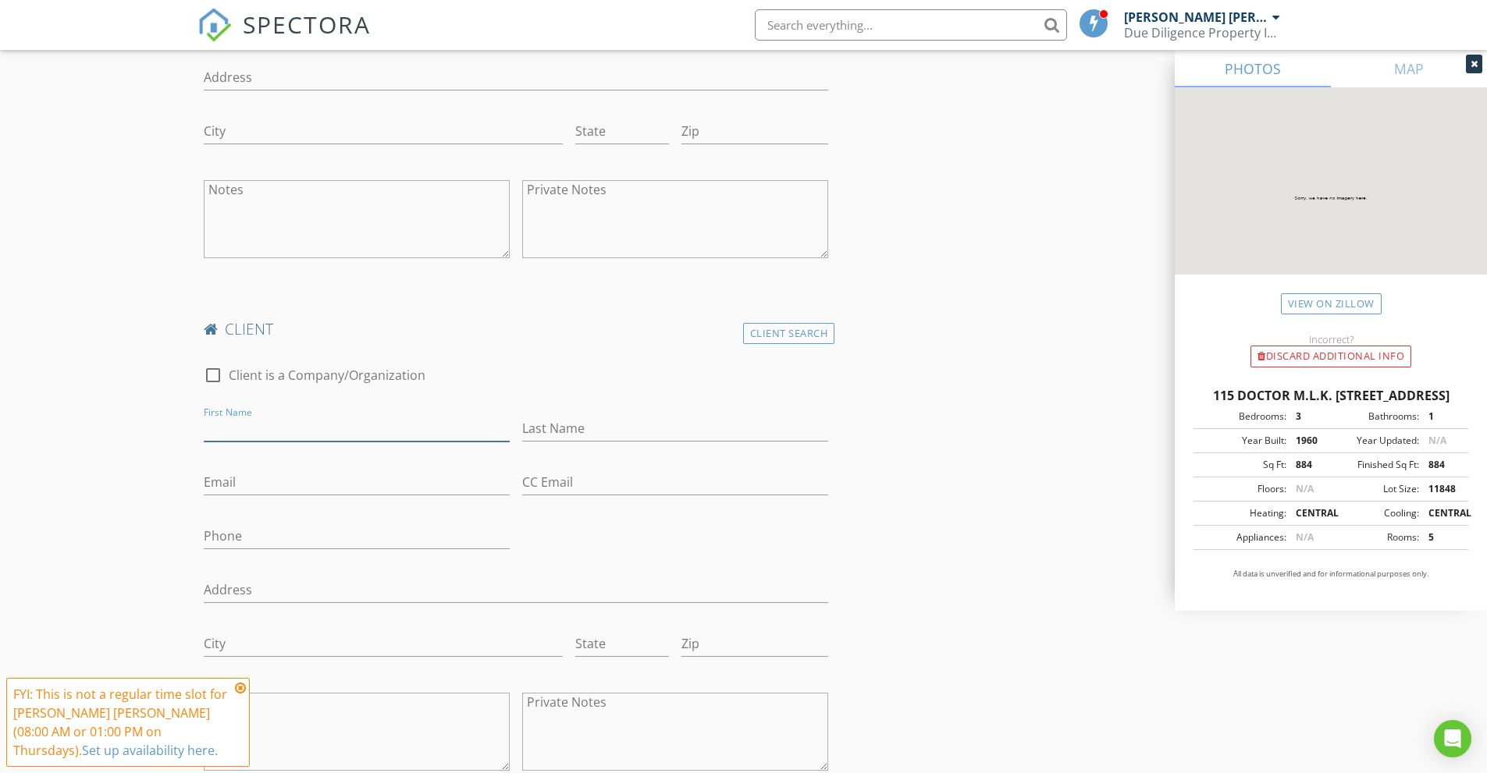
click at [346, 432] on input "First Name" at bounding box center [357, 429] width 306 height 26
type input "Nijeemah"
click at [606, 421] on input "Last Name" at bounding box center [675, 429] width 306 height 26
type input "[PERSON_NAME]"
click at [278, 488] on input "Email" at bounding box center [357, 483] width 306 height 26
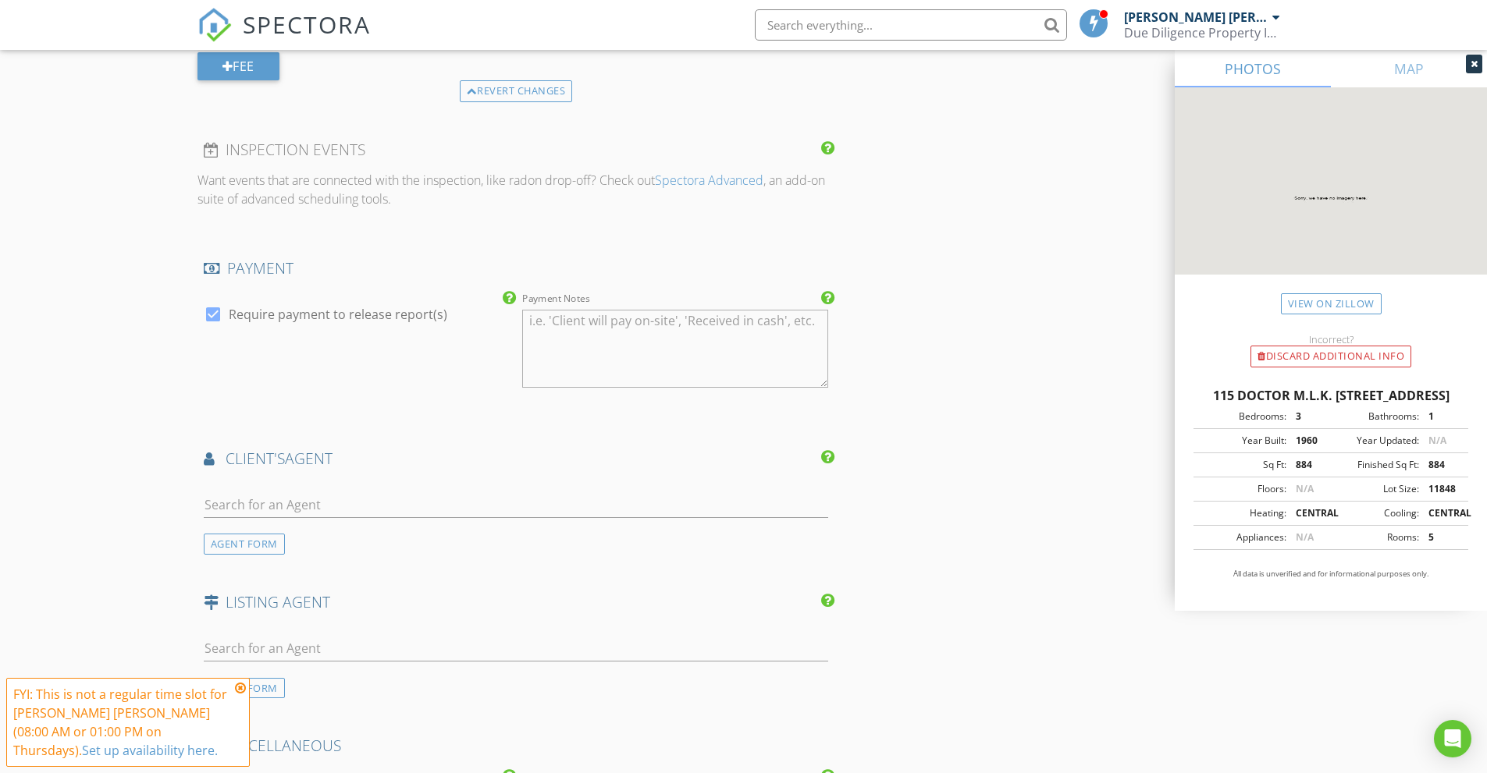
scroll to position [2575, 0]
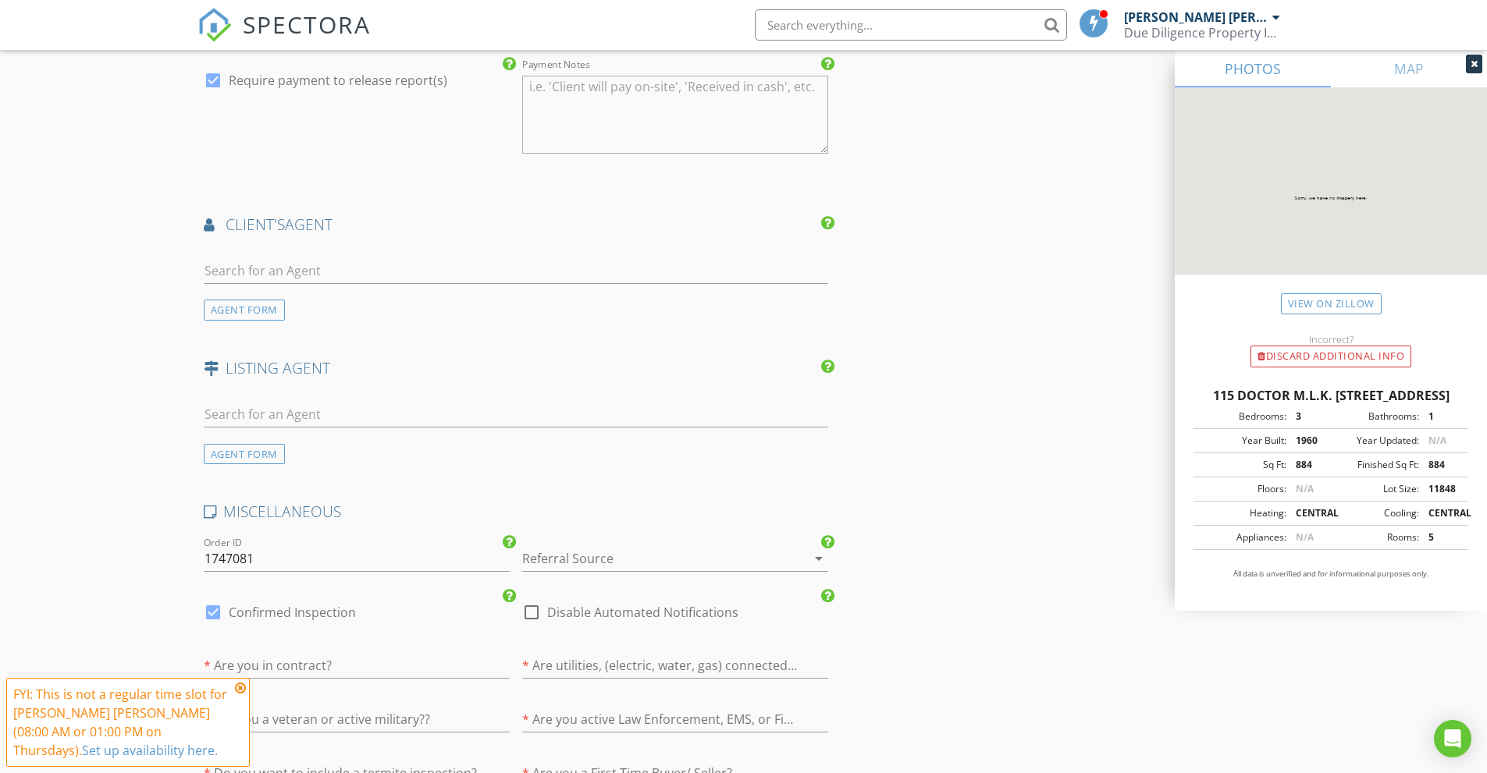
type input "Nasirnigel@yahoo.com"
click at [641, 562] on div at bounding box center [653, 558] width 262 height 25
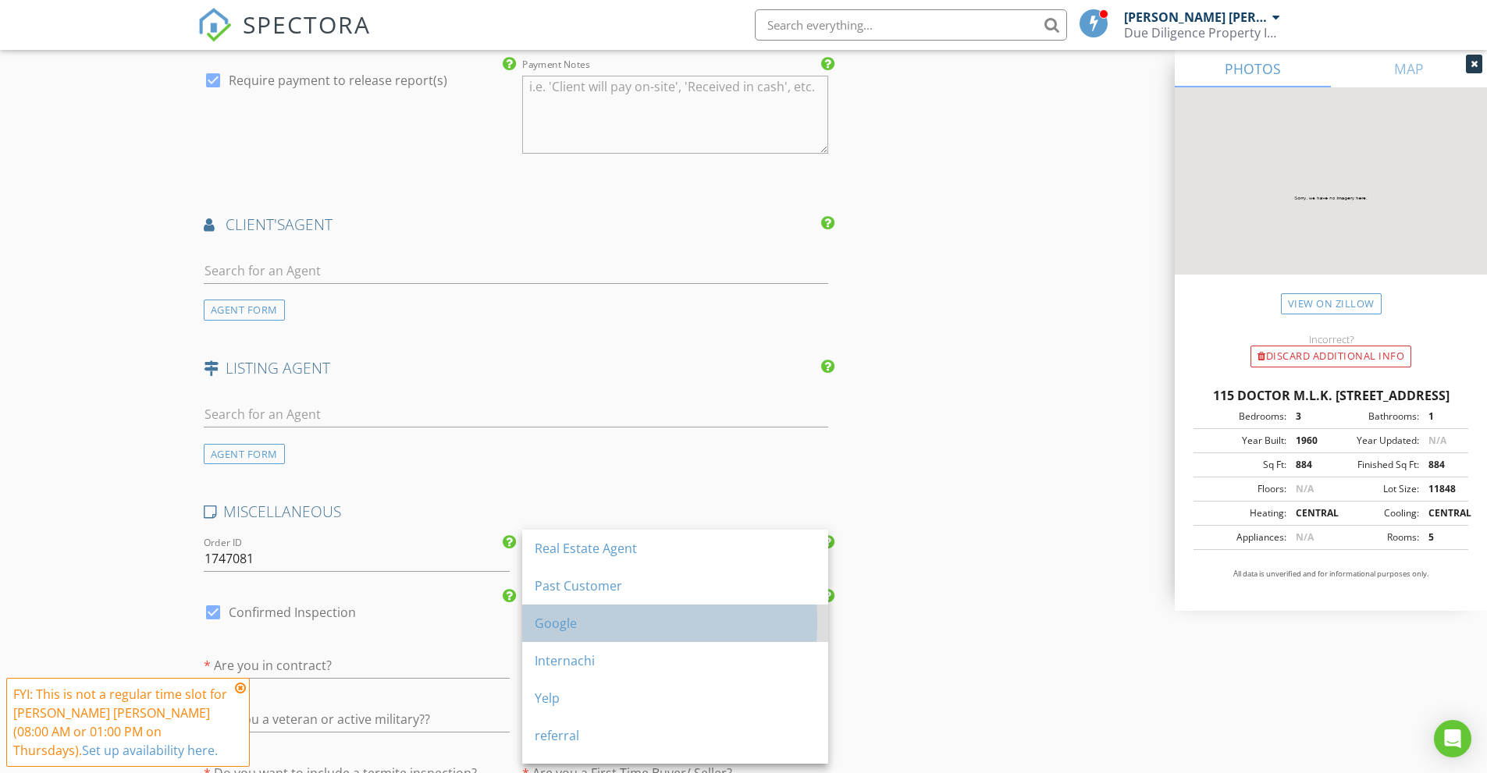
click at [599, 624] on div "Google" at bounding box center [675, 623] width 281 height 19
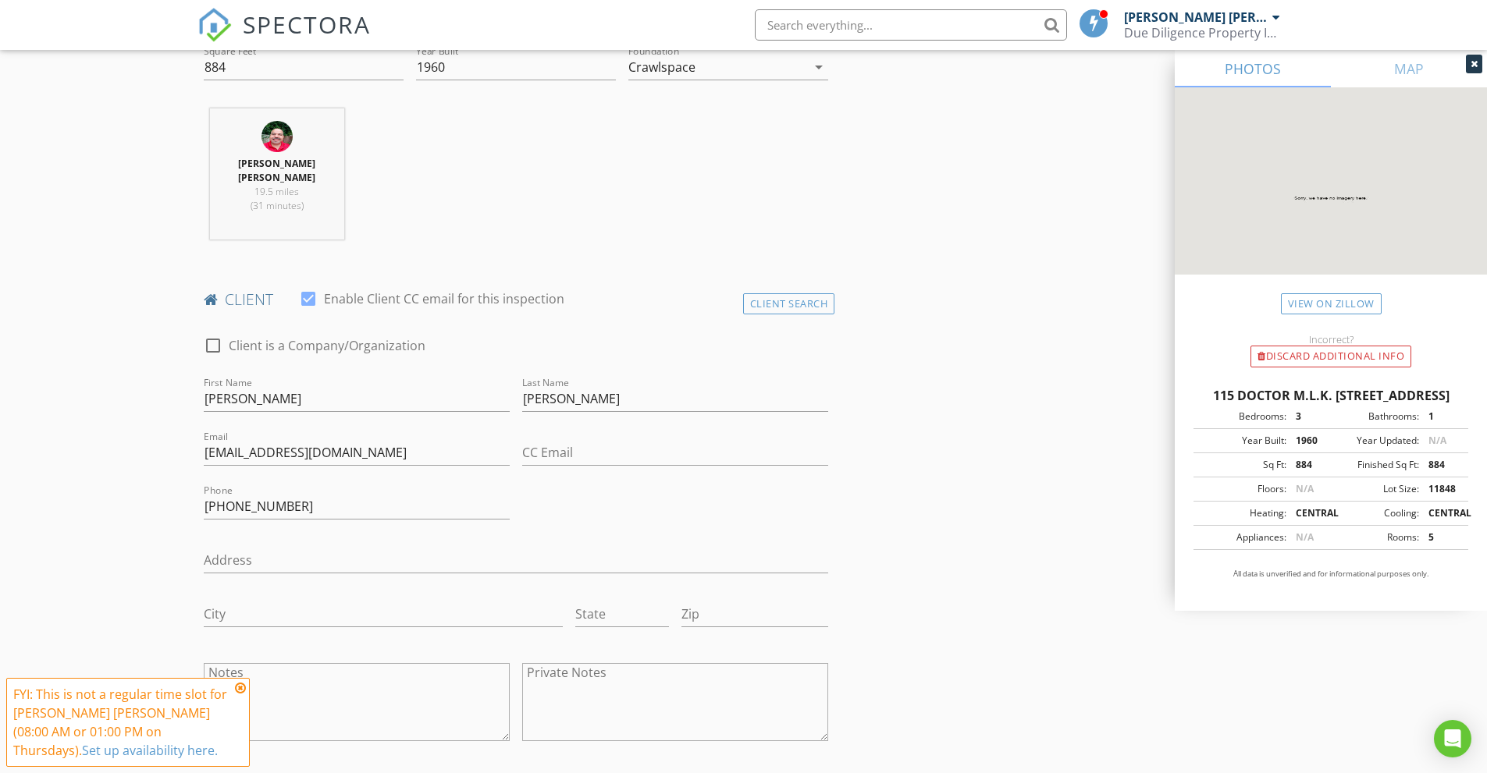
scroll to position [685, 0]
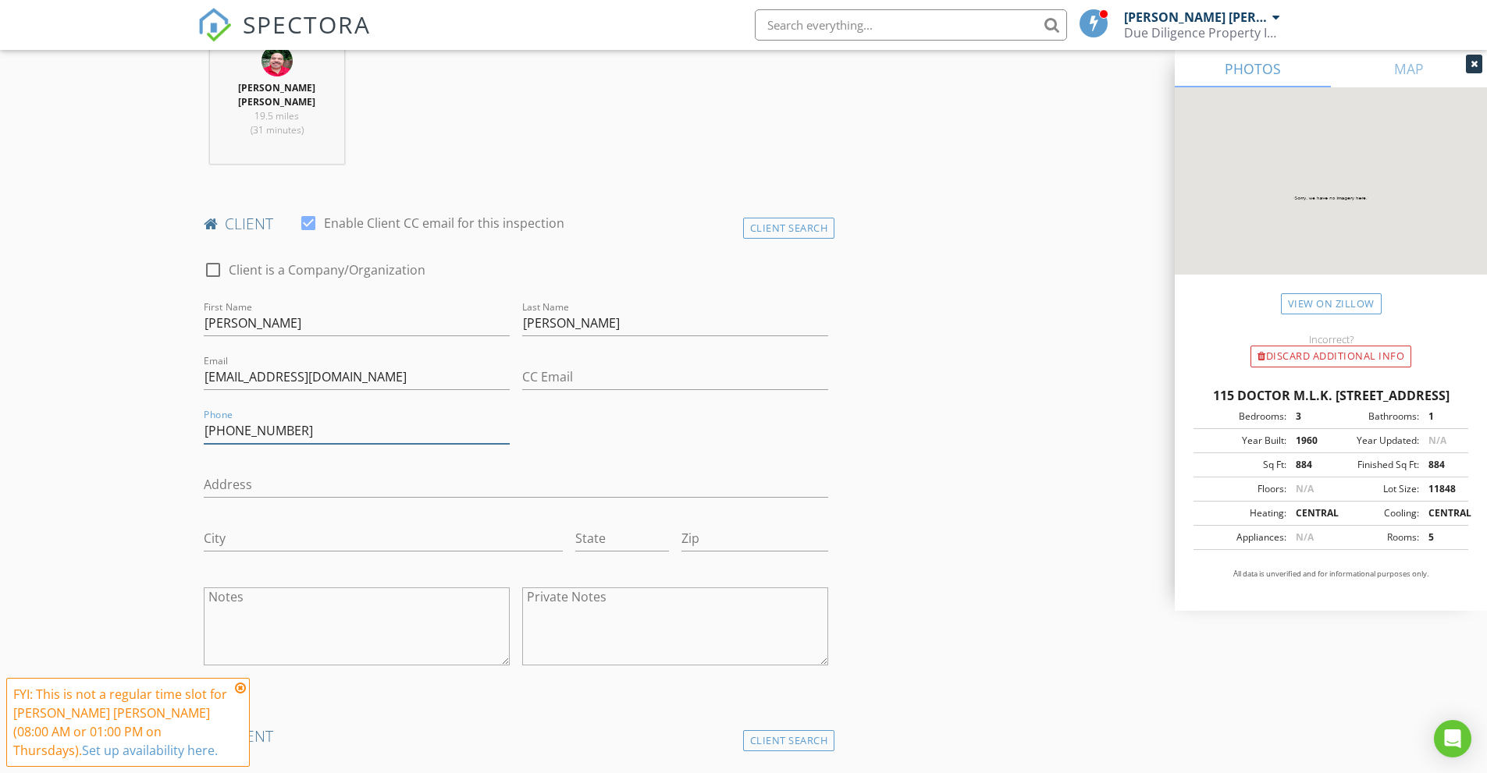
click at [329, 435] on input "973-704-0667" at bounding box center [357, 431] width 306 height 26
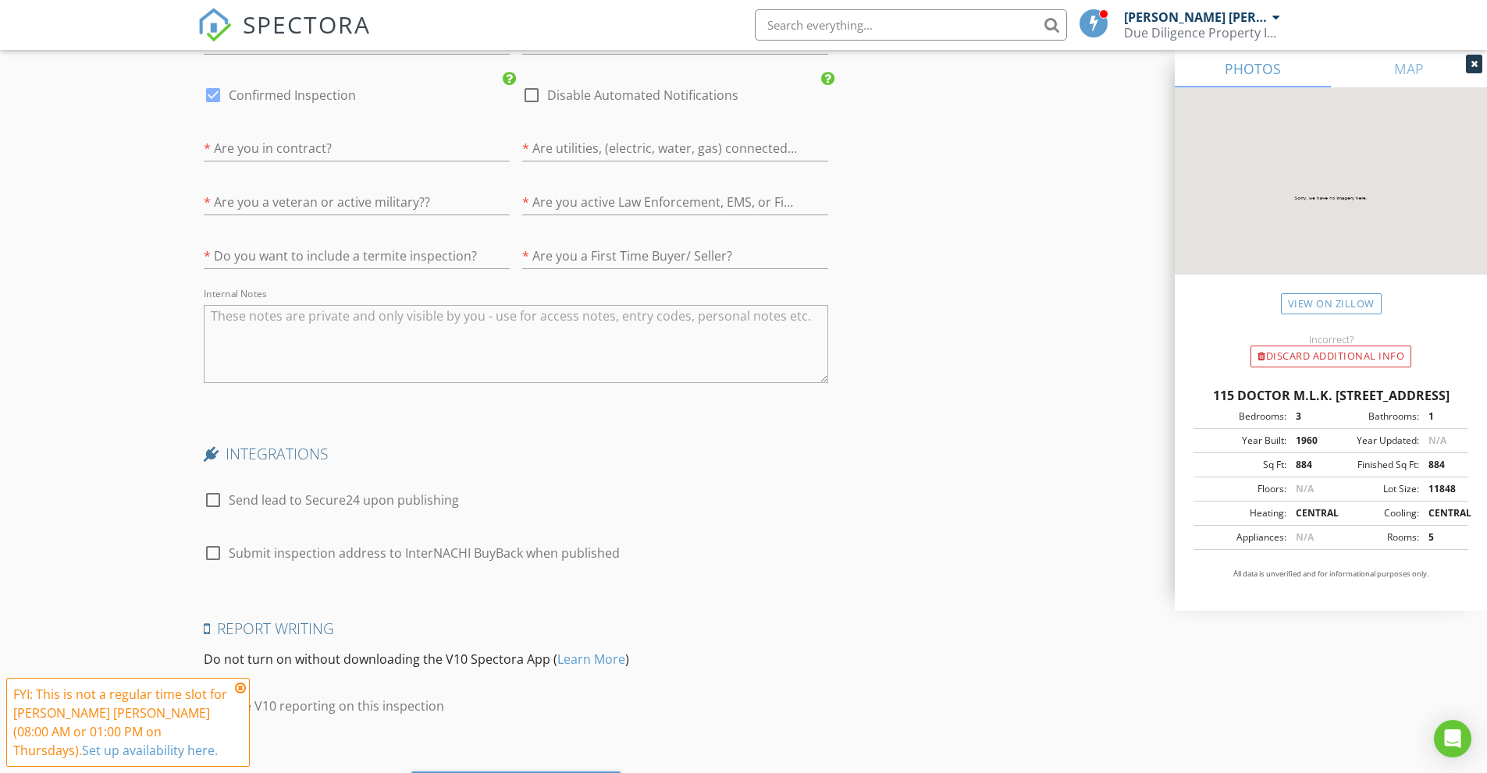
scroll to position [3182, 0]
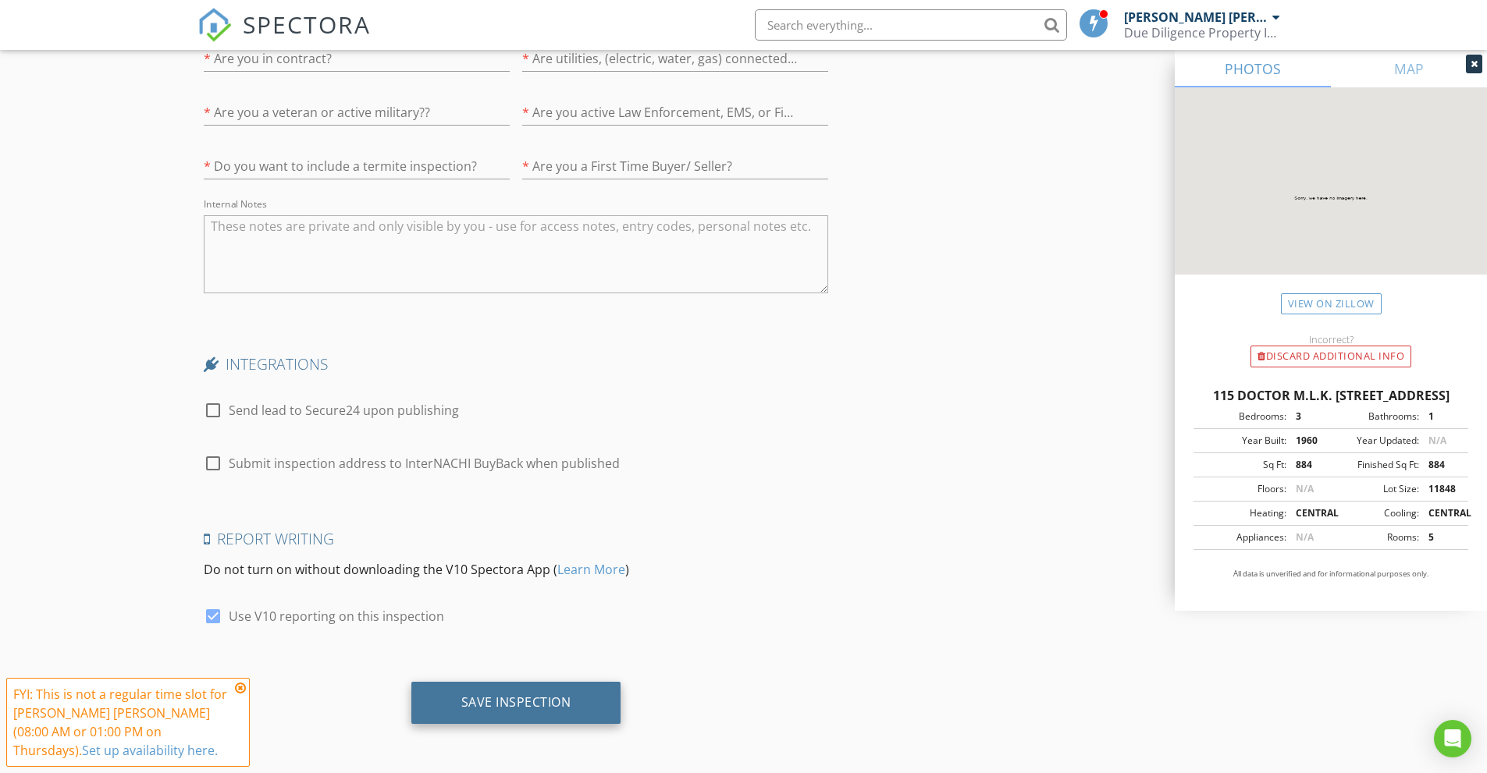
type input "[PHONE_NUMBER]"
click at [528, 695] on div "Save Inspection" at bounding box center [516, 702] width 110 height 16
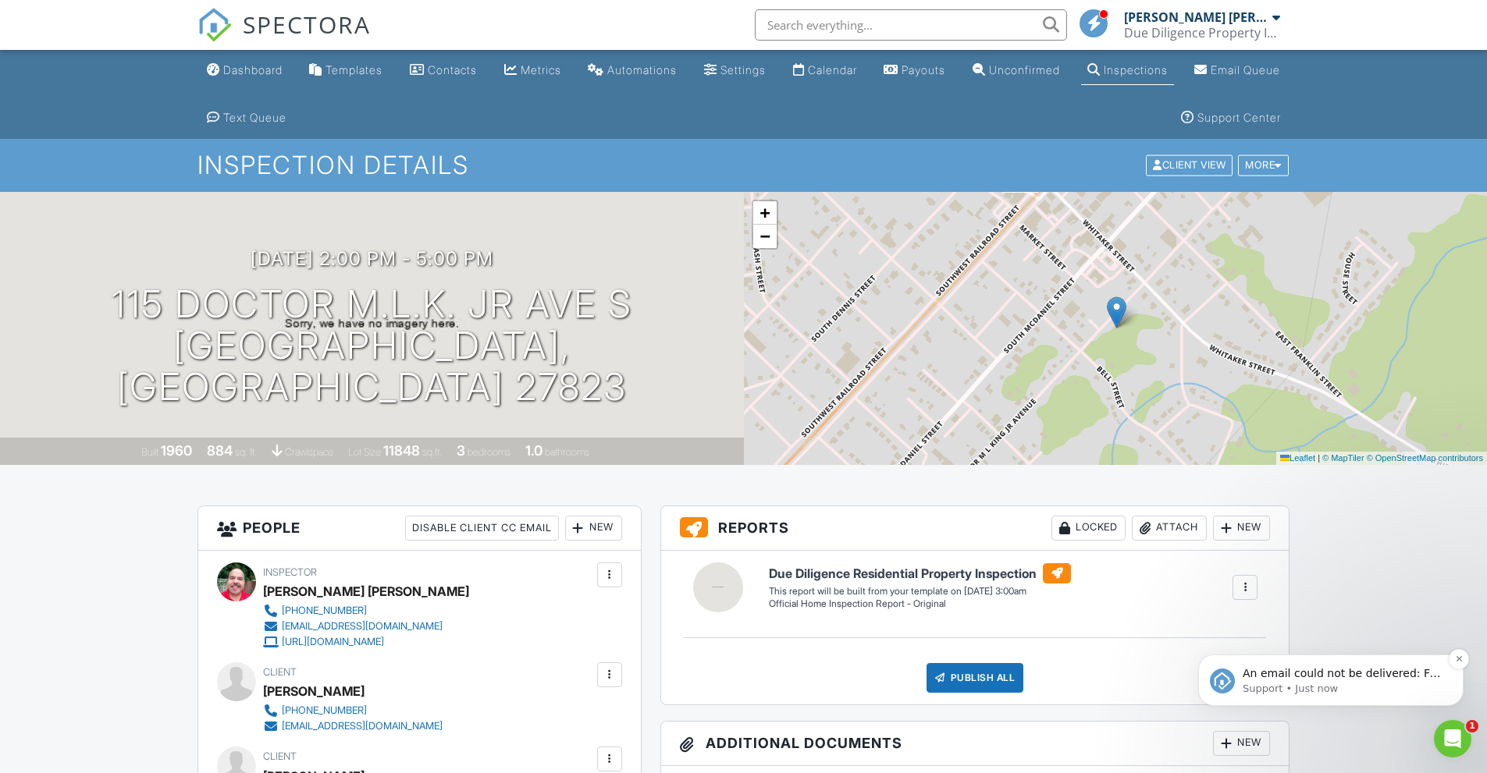
click at [1363, 675] on p "An email could not be delivered: For more information, view Why emails don't ge…" at bounding box center [1342, 674] width 201 height 16
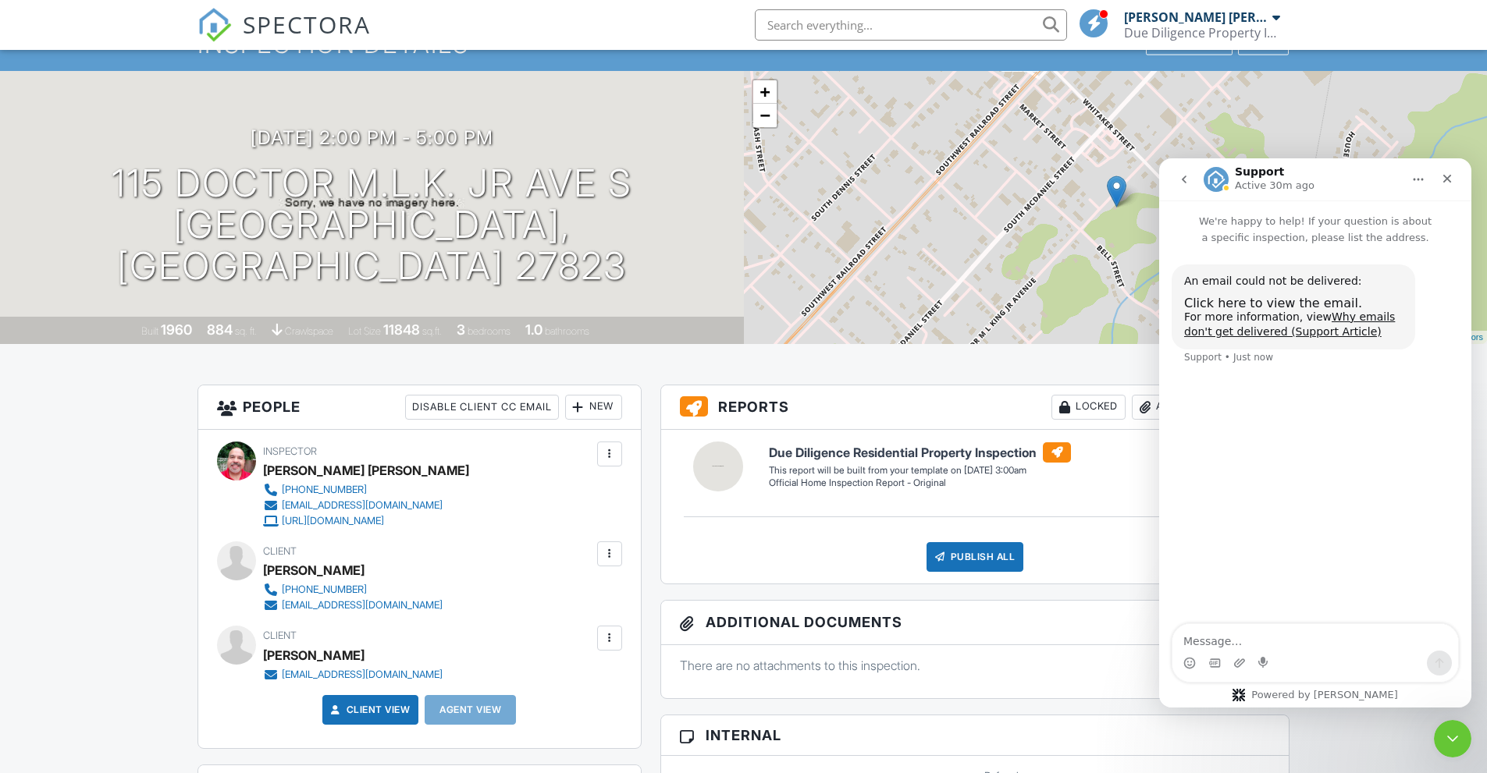
scroll to position [234, 0]
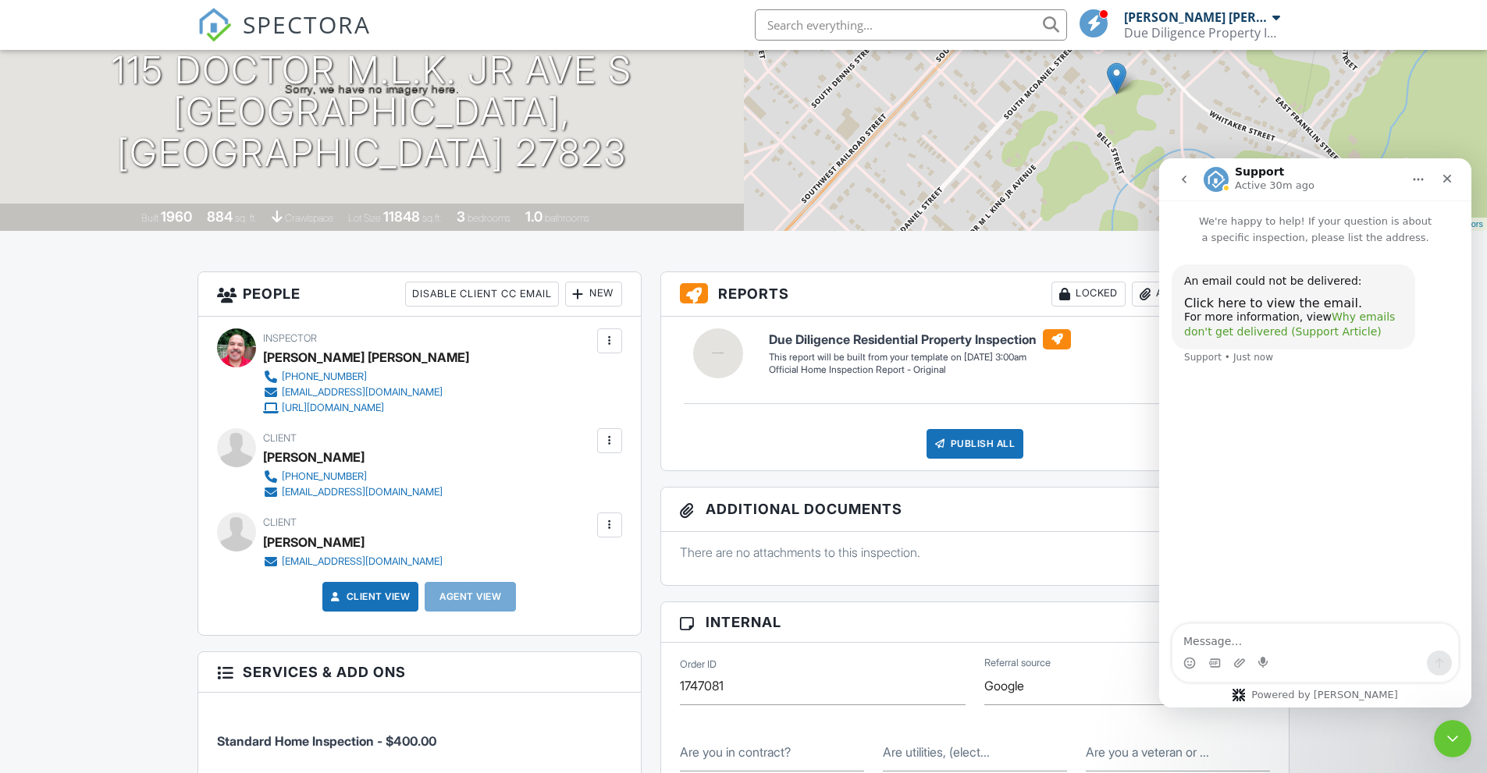
click at [1334, 320] on link "Why emails don't get delivered (Support Article)" at bounding box center [1289, 325] width 211 height 28
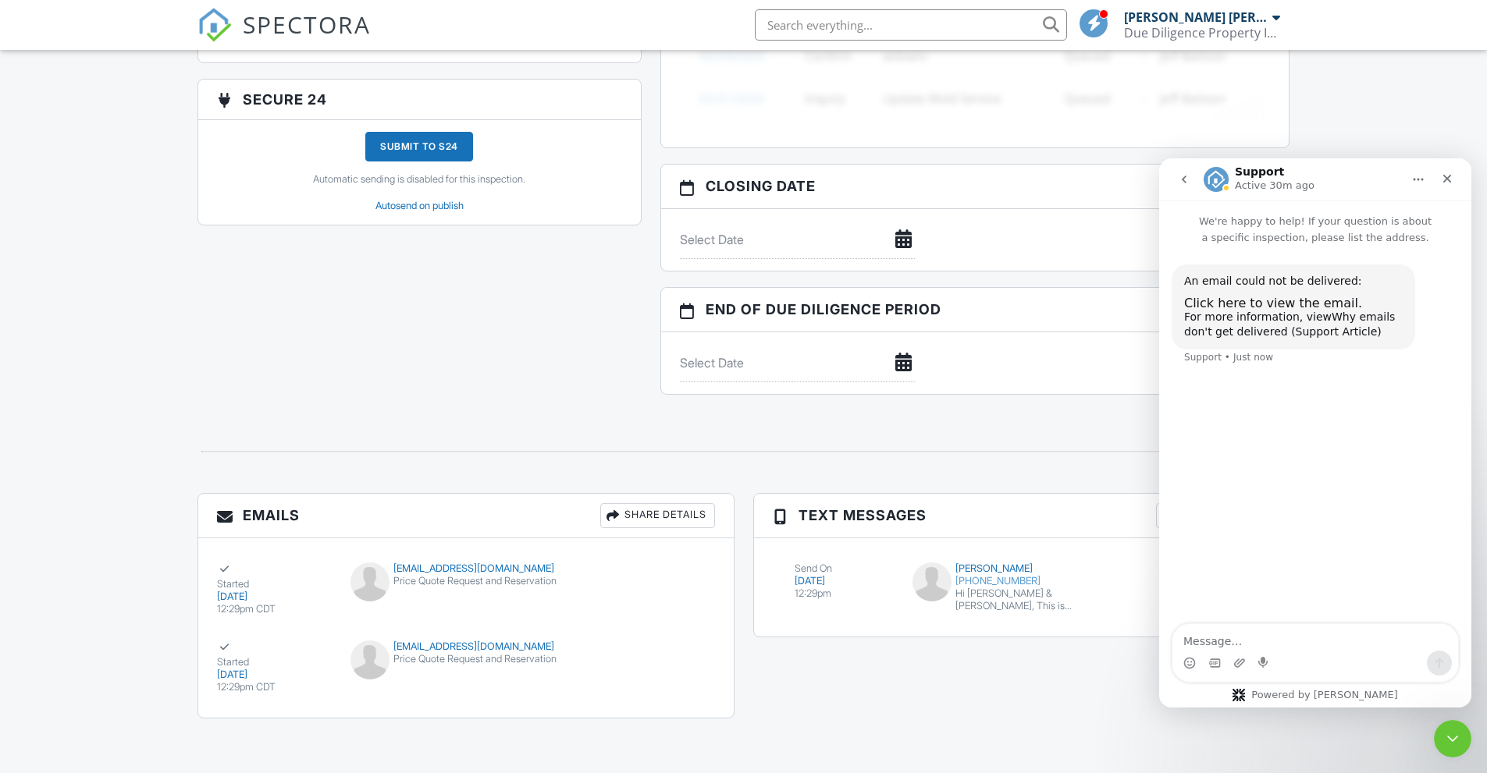
scroll to position [1494, 0]
click at [304, 26] on span "SPECTORA" at bounding box center [307, 24] width 128 height 33
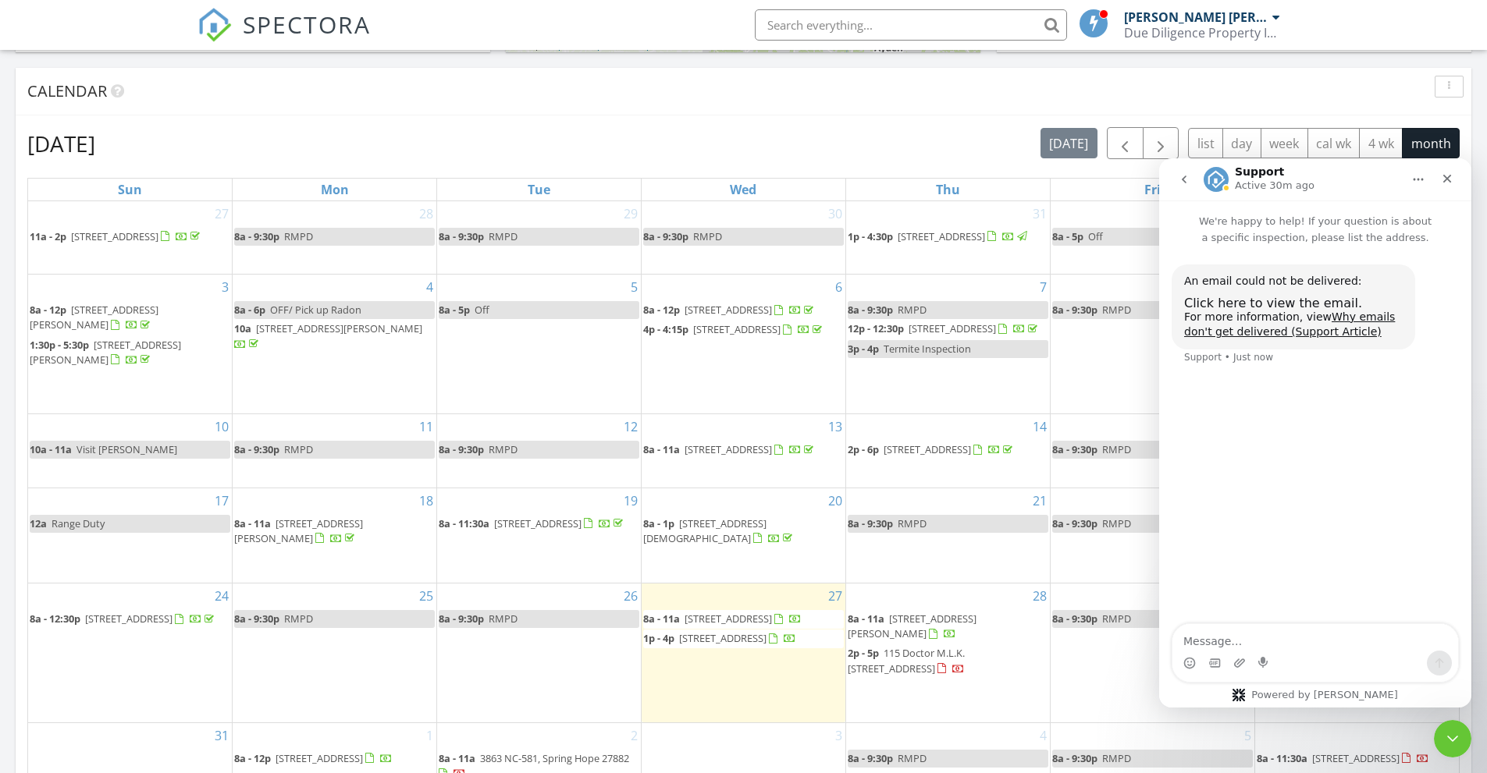
scroll to position [858, 0]
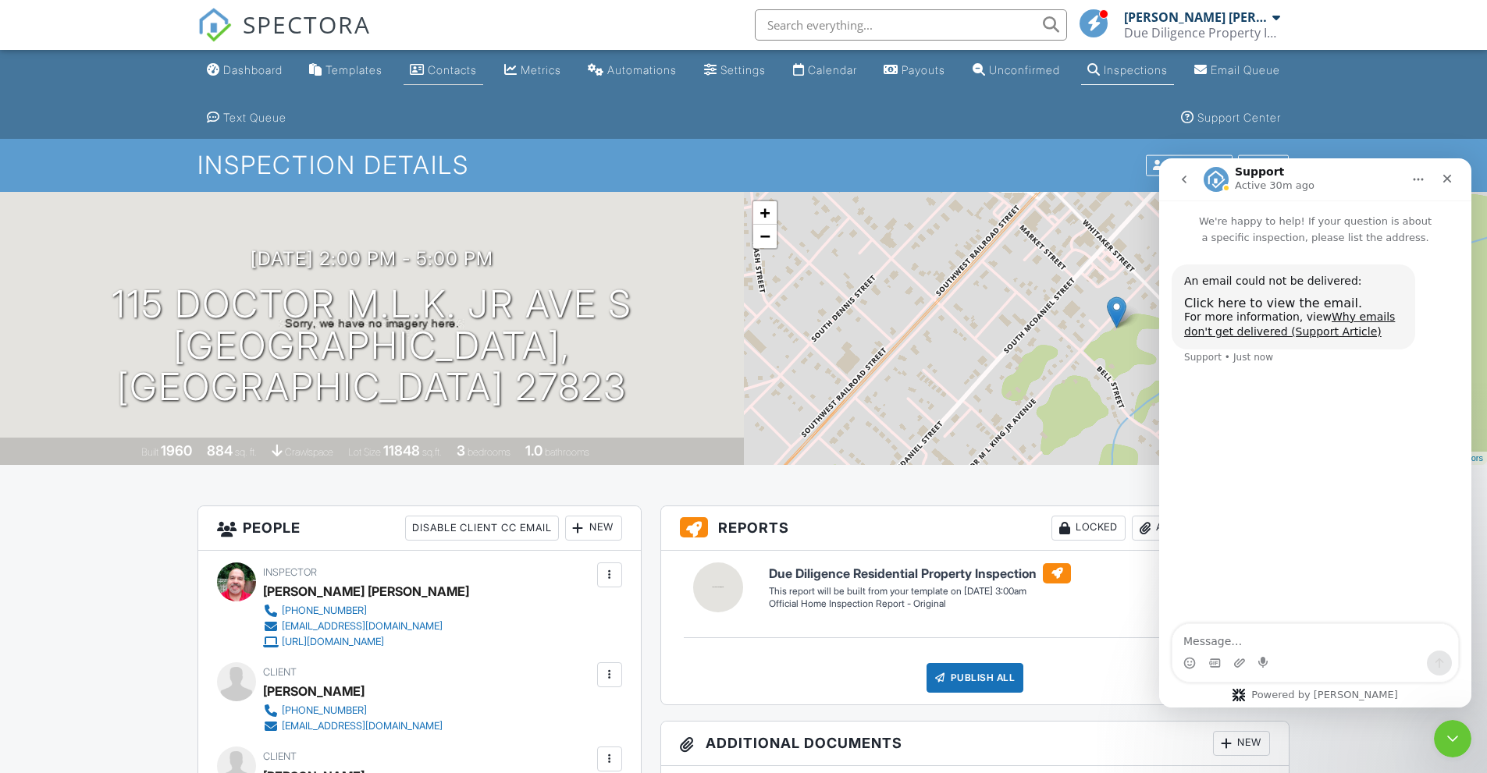
click at [475, 67] on div "Contacts" at bounding box center [452, 69] width 49 height 13
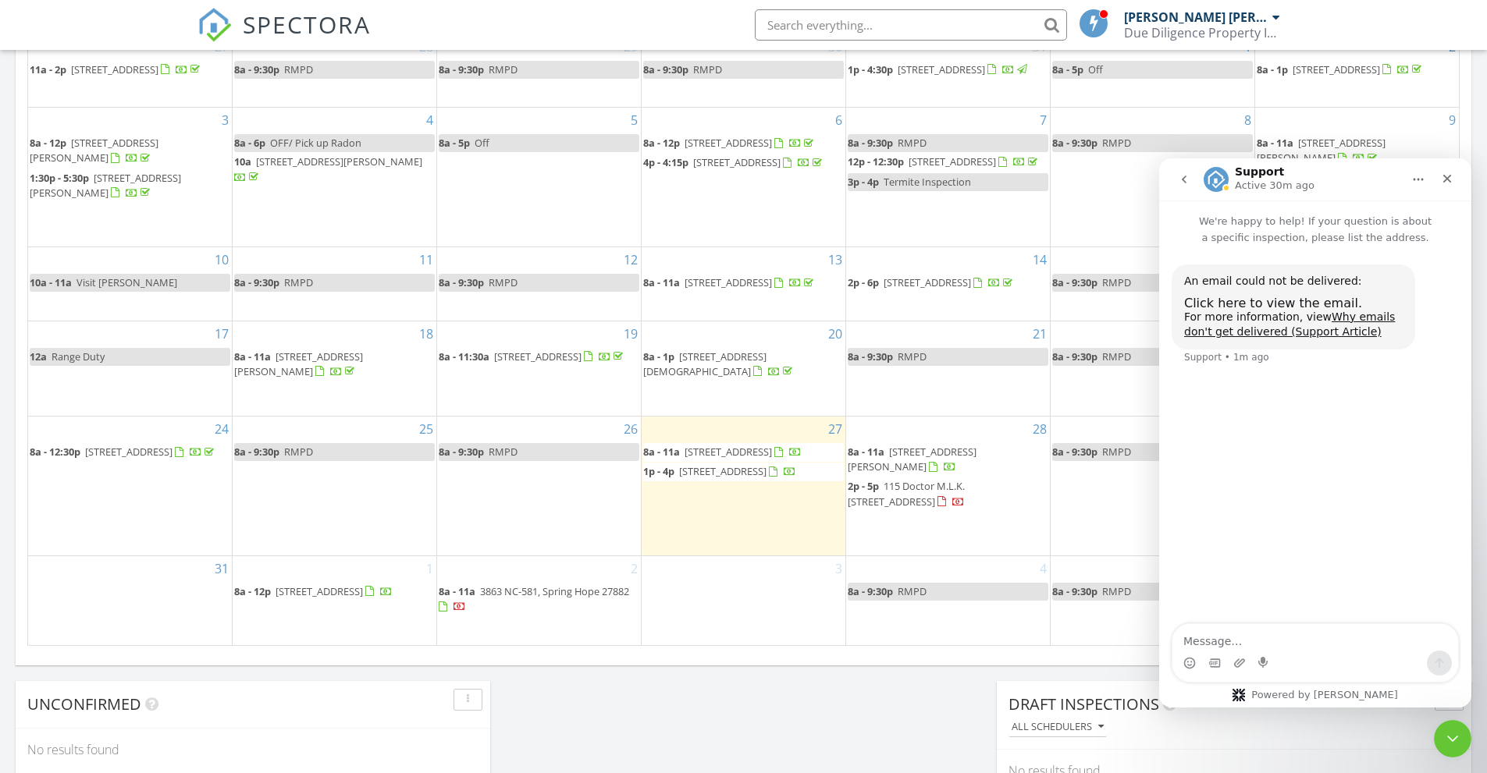
scroll to position [858, 0]
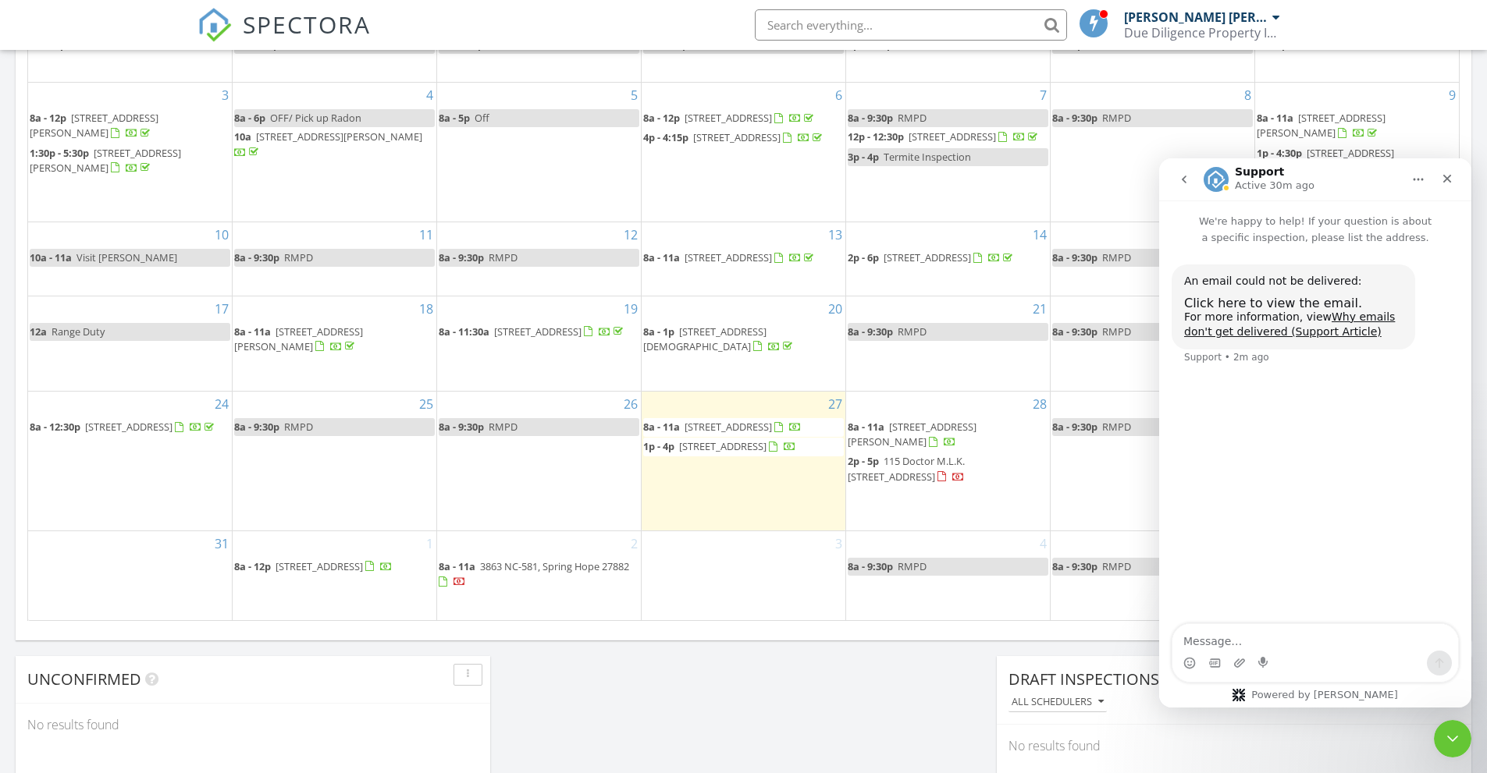
click at [953, 483] on span "115 Doctor M.L.K. Jr Ave S, Enfield 27823" at bounding box center [905, 468] width 117 height 29
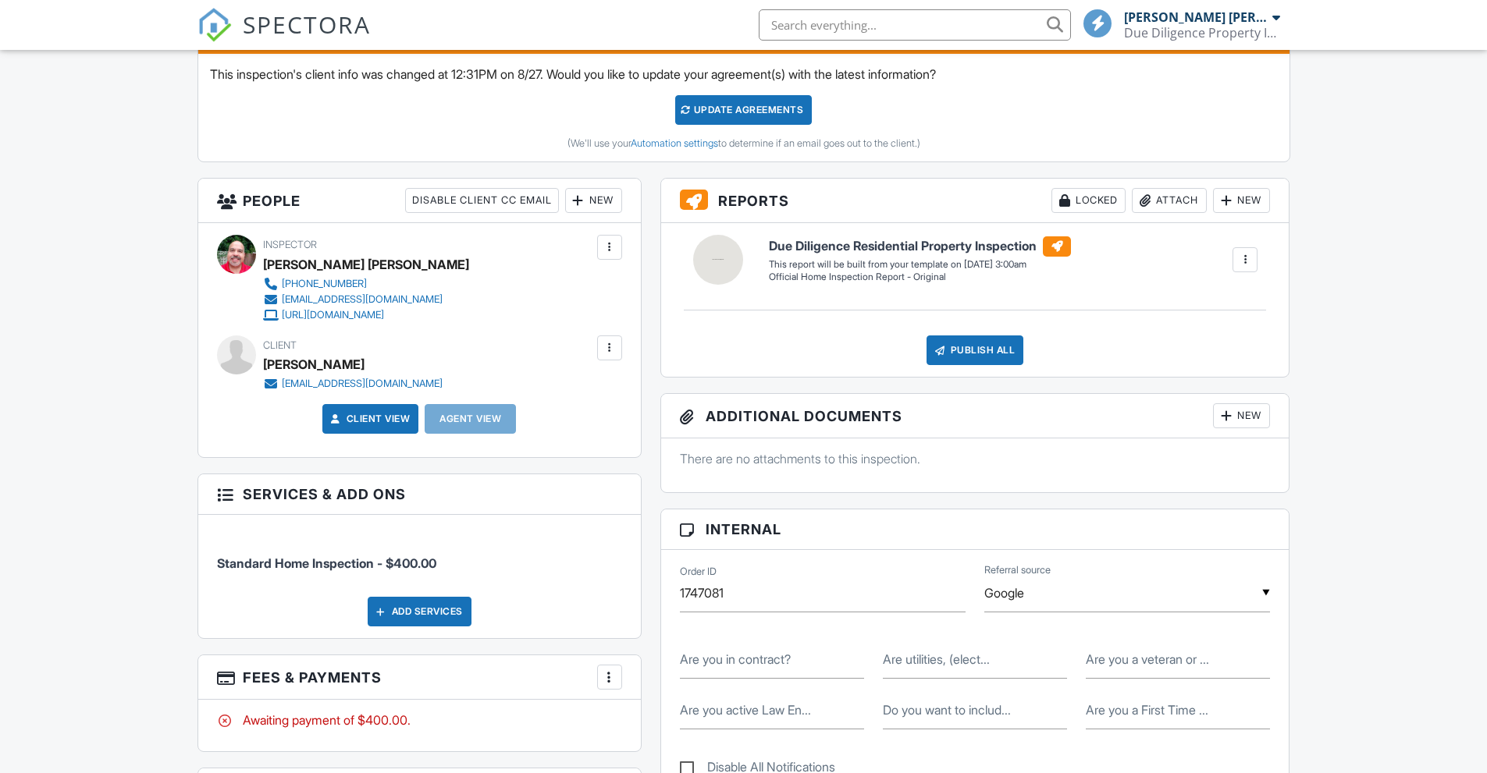
scroll to position [468, 0]
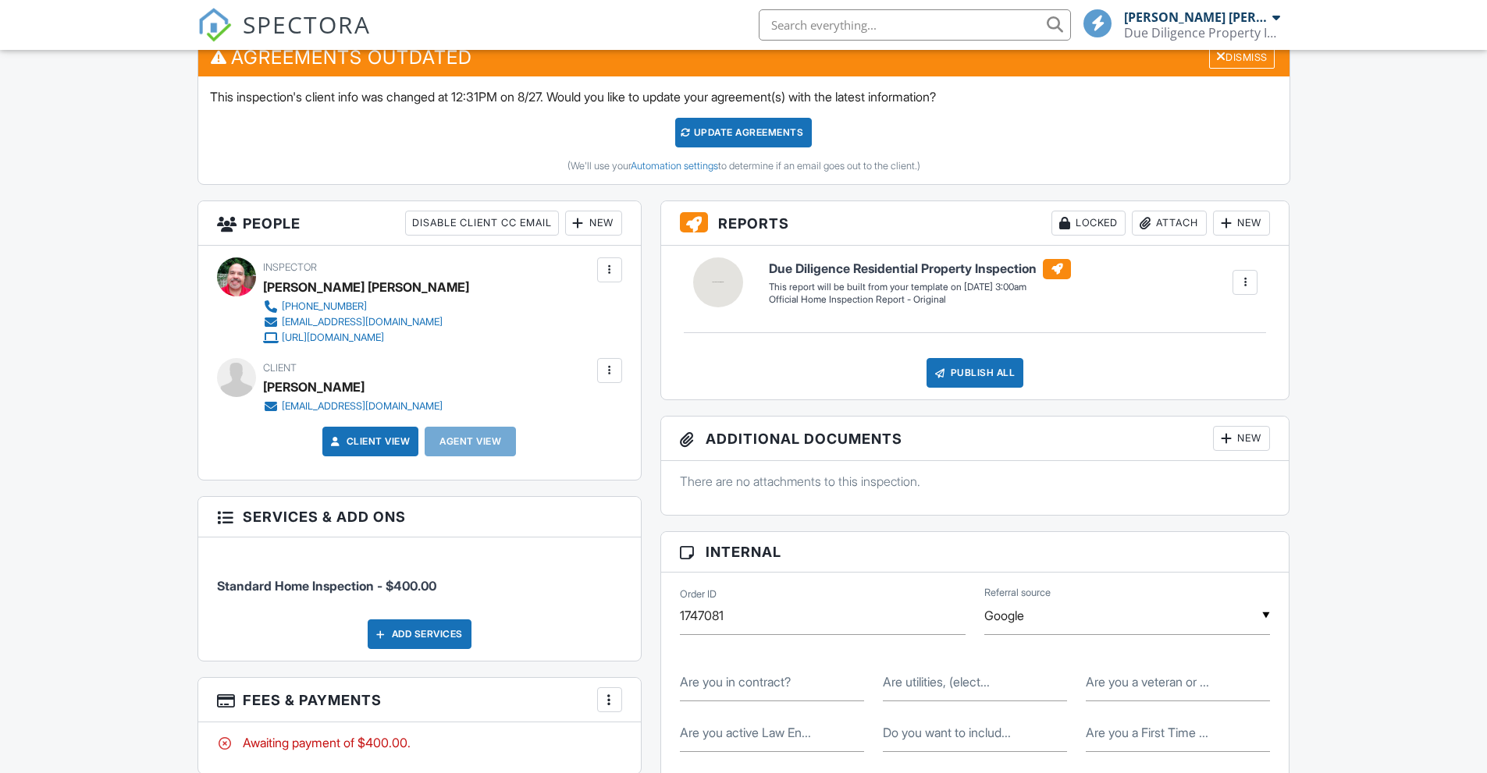
click at [598, 227] on div "New" at bounding box center [593, 223] width 57 height 25
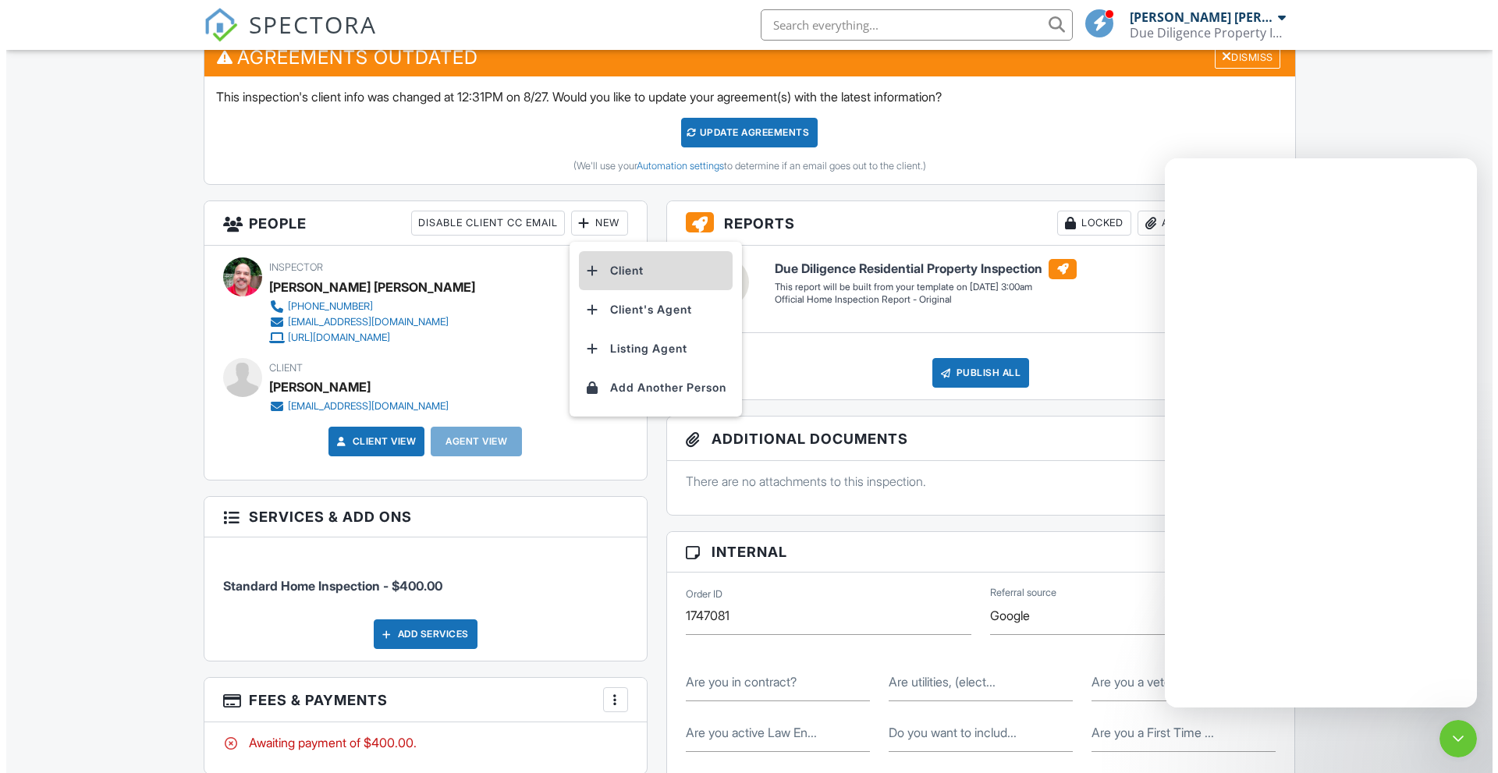
scroll to position [0, 0]
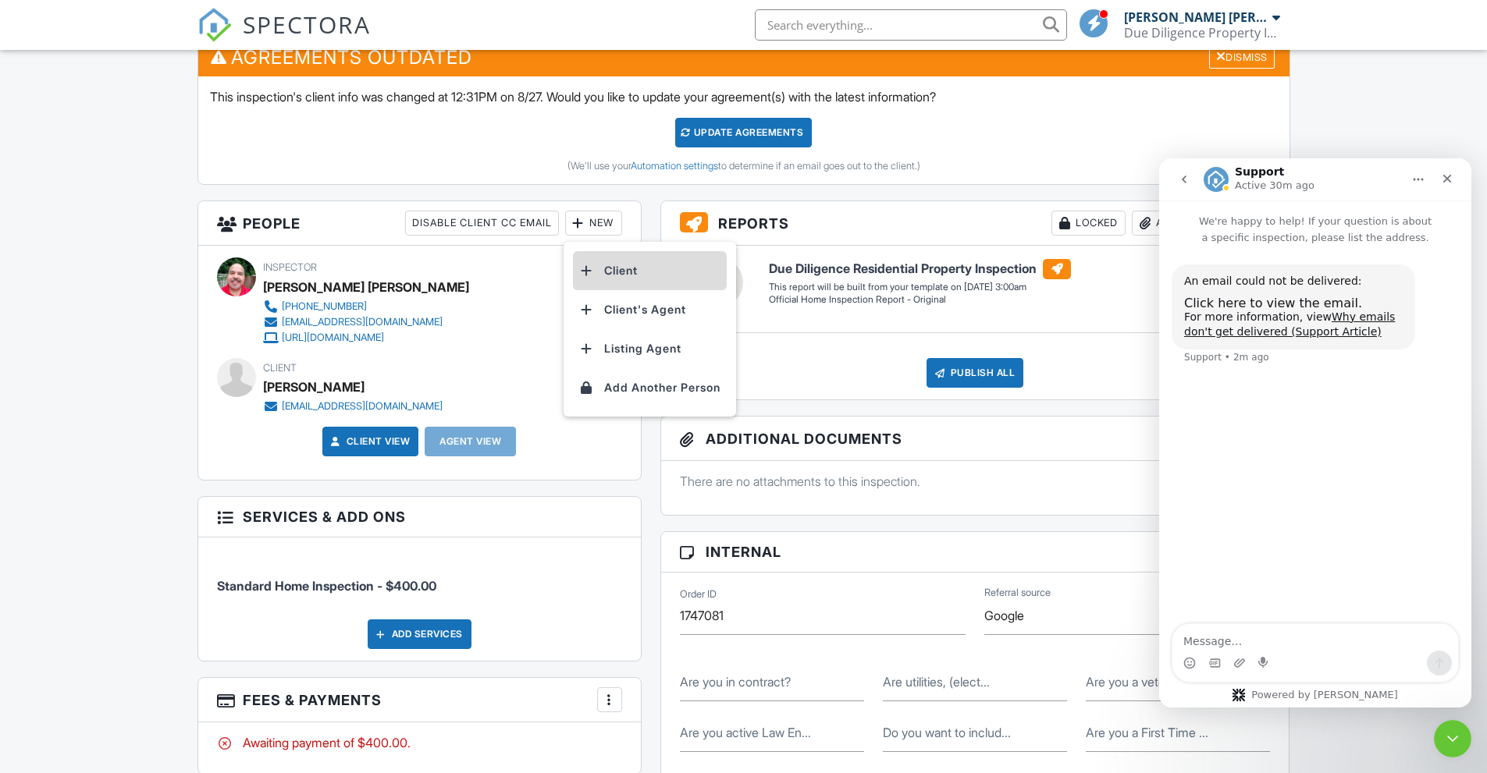
click at [606, 272] on li "Client" at bounding box center [650, 270] width 154 height 39
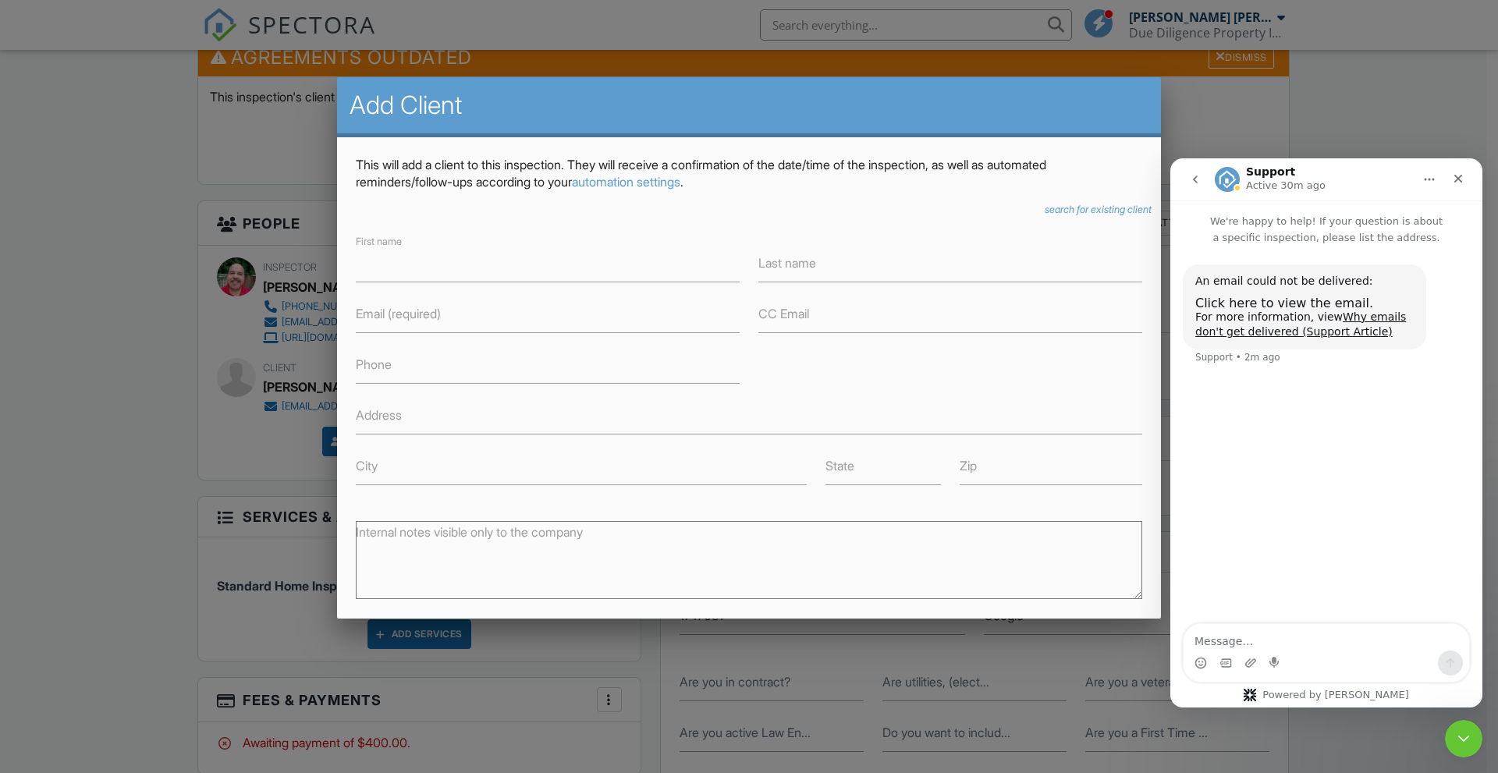
click at [762, 263] on label "Last name" at bounding box center [787, 262] width 58 height 17
click at [762, 263] on input "Last name" at bounding box center [950, 263] width 384 height 38
type input "sledge"
click at [1068, 211] on icon "search for existing client" at bounding box center [1098, 210] width 107 height 12
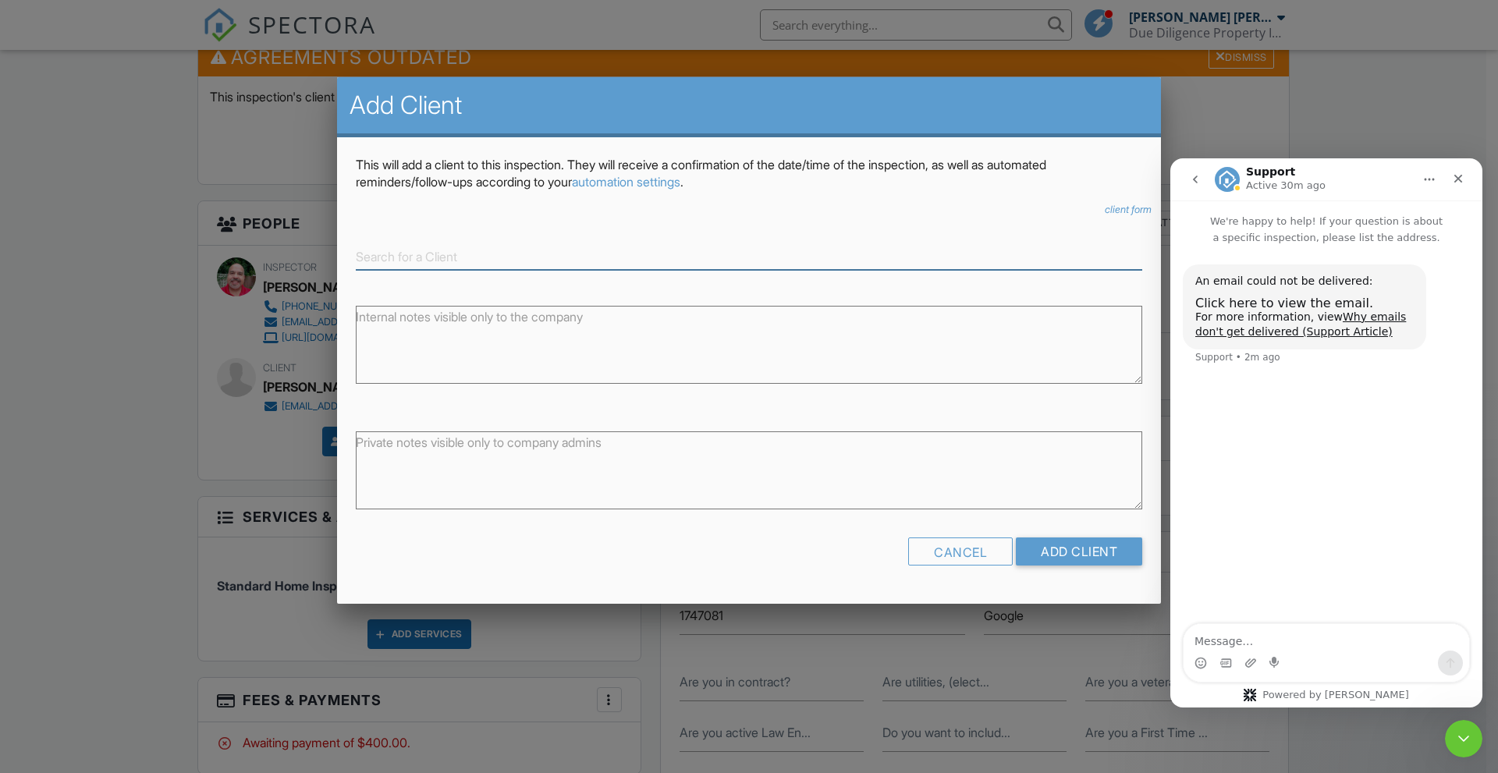
click at [659, 257] on input at bounding box center [749, 257] width 787 height 26
click at [559, 282] on div "[PERSON_NAME]" at bounding box center [749, 281] width 779 height 17
type input "[PERSON_NAME]"
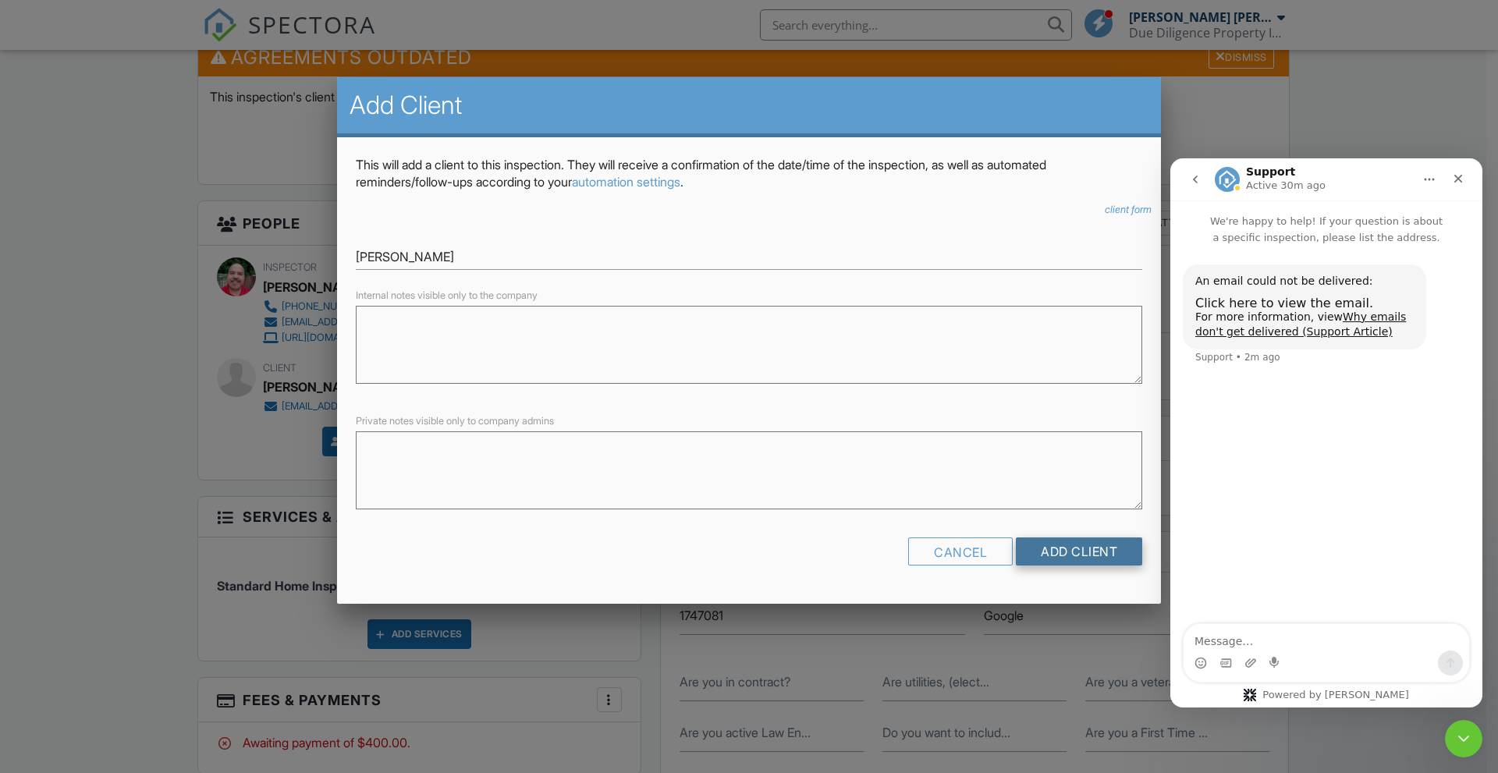
click at [1068, 545] on input "Add Client" at bounding box center [1079, 552] width 126 height 28
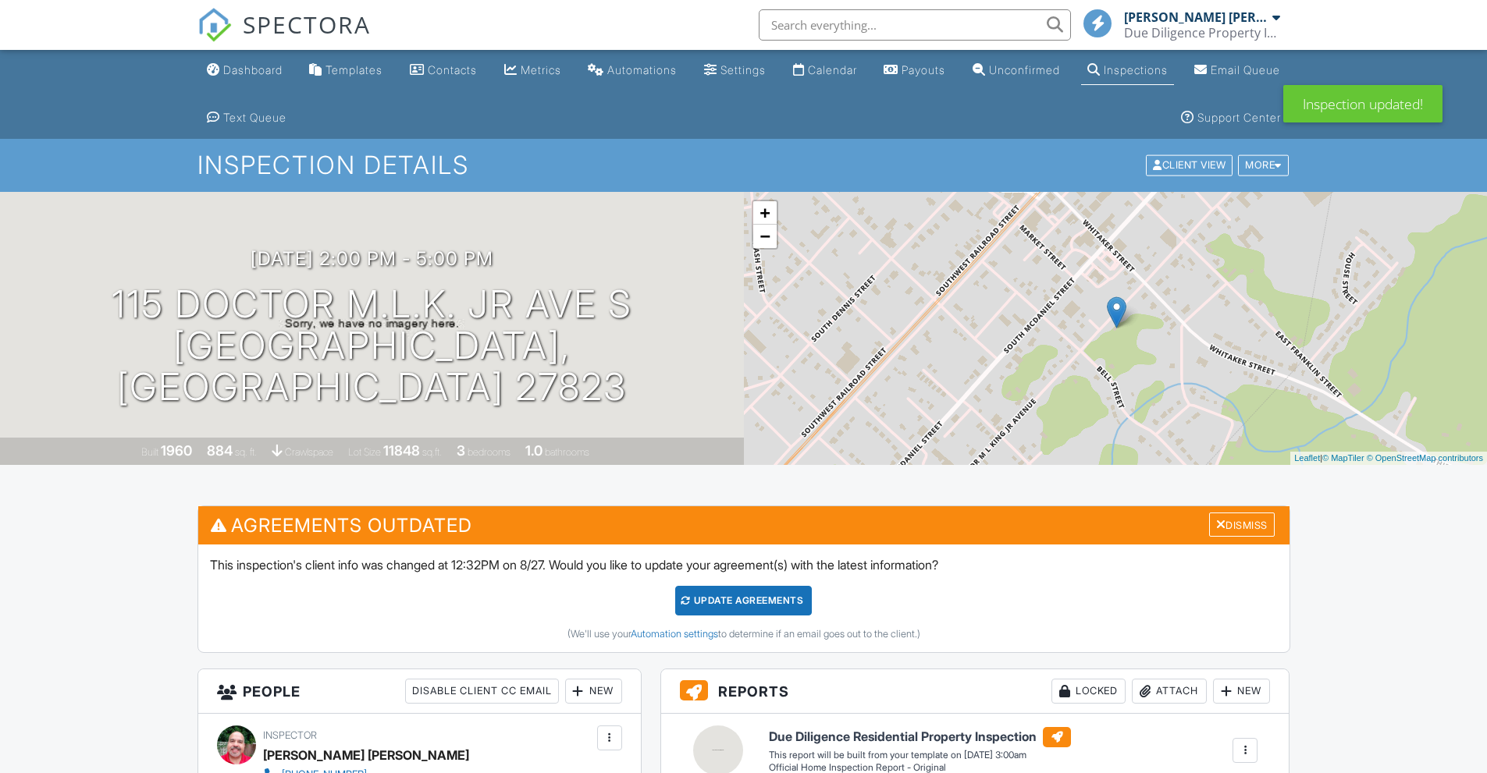
click at [718, 604] on div "Update Agreements" at bounding box center [743, 601] width 137 height 30
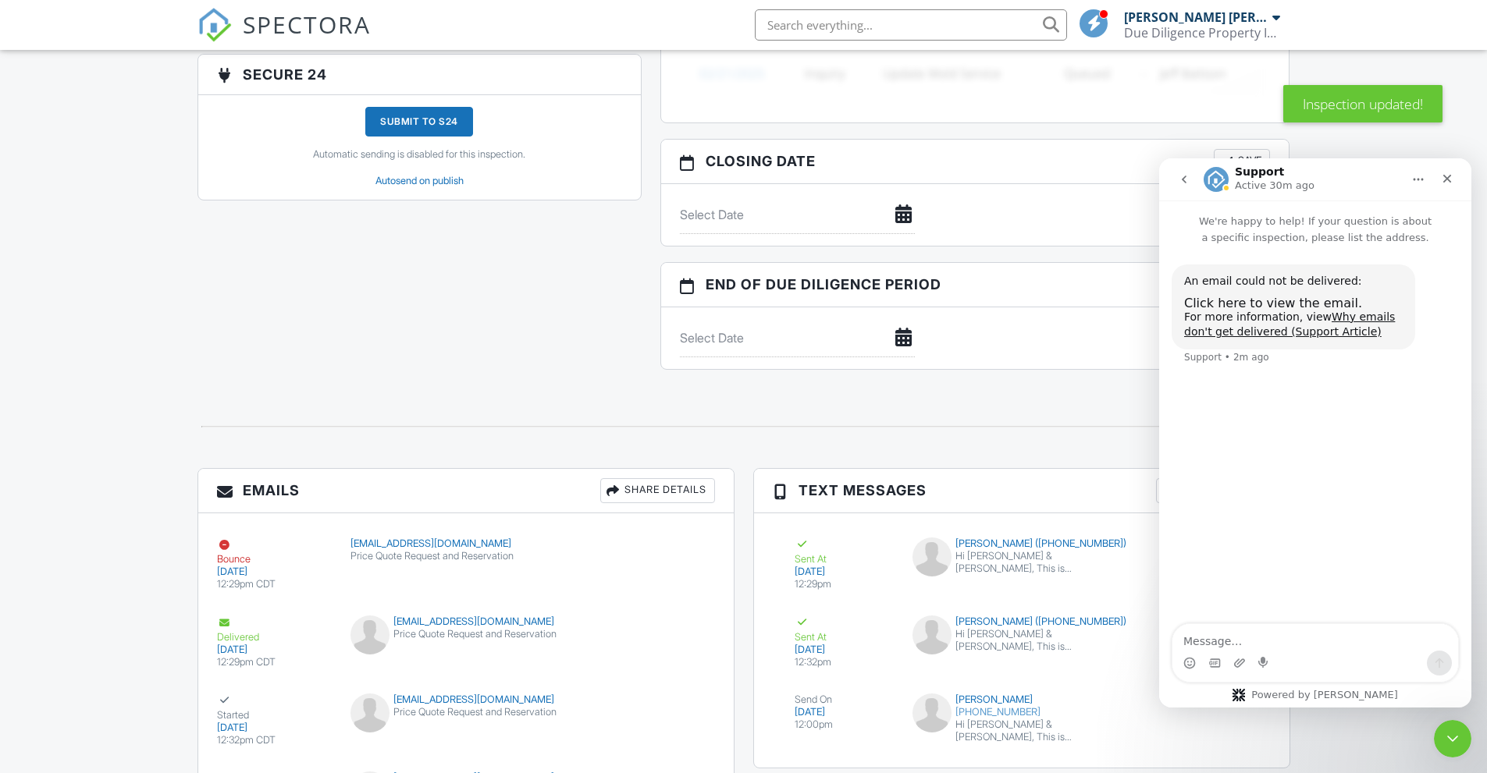
scroll to position [1716, 0]
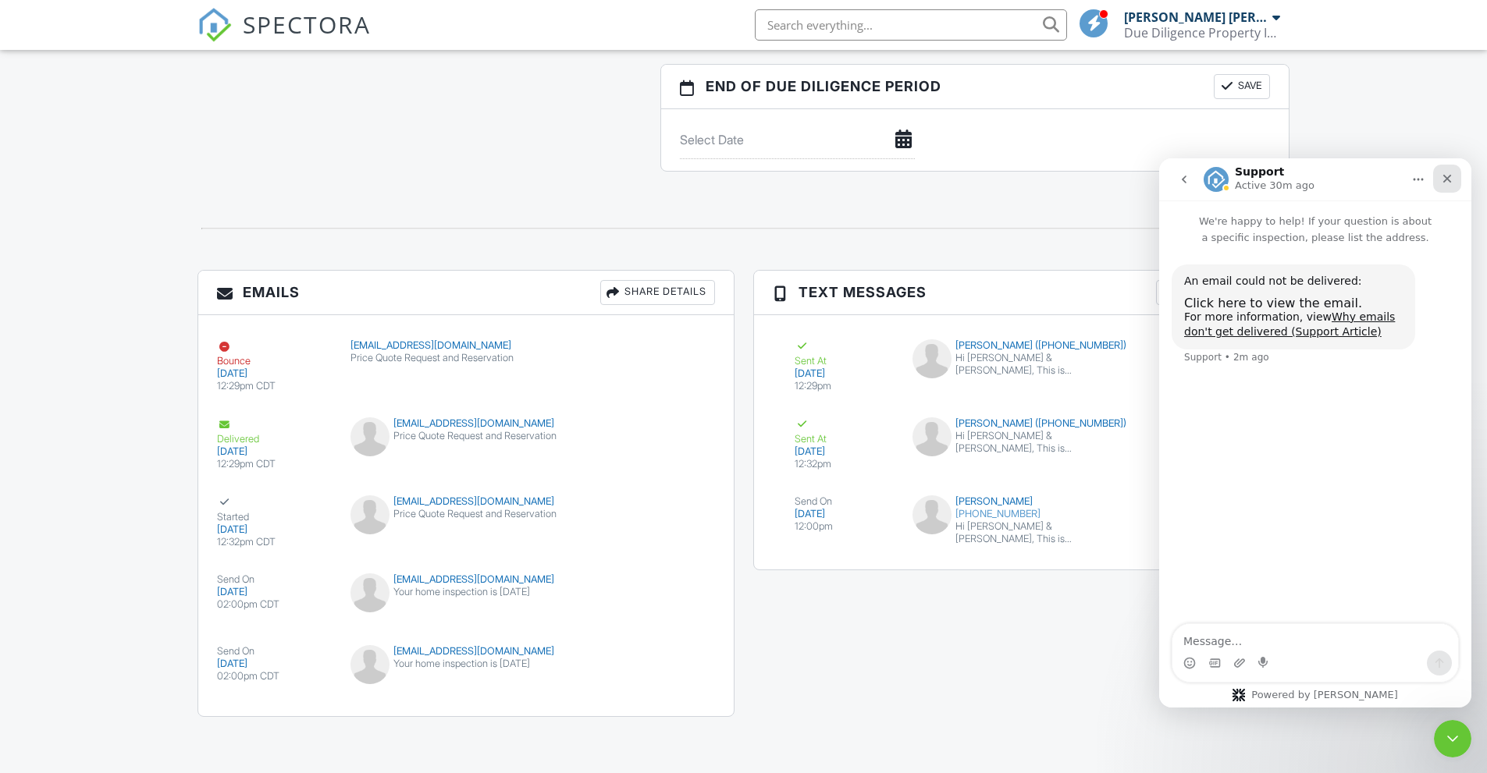
click at [1451, 183] on icon "Close" at bounding box center [1446, 178] width 12 height 12
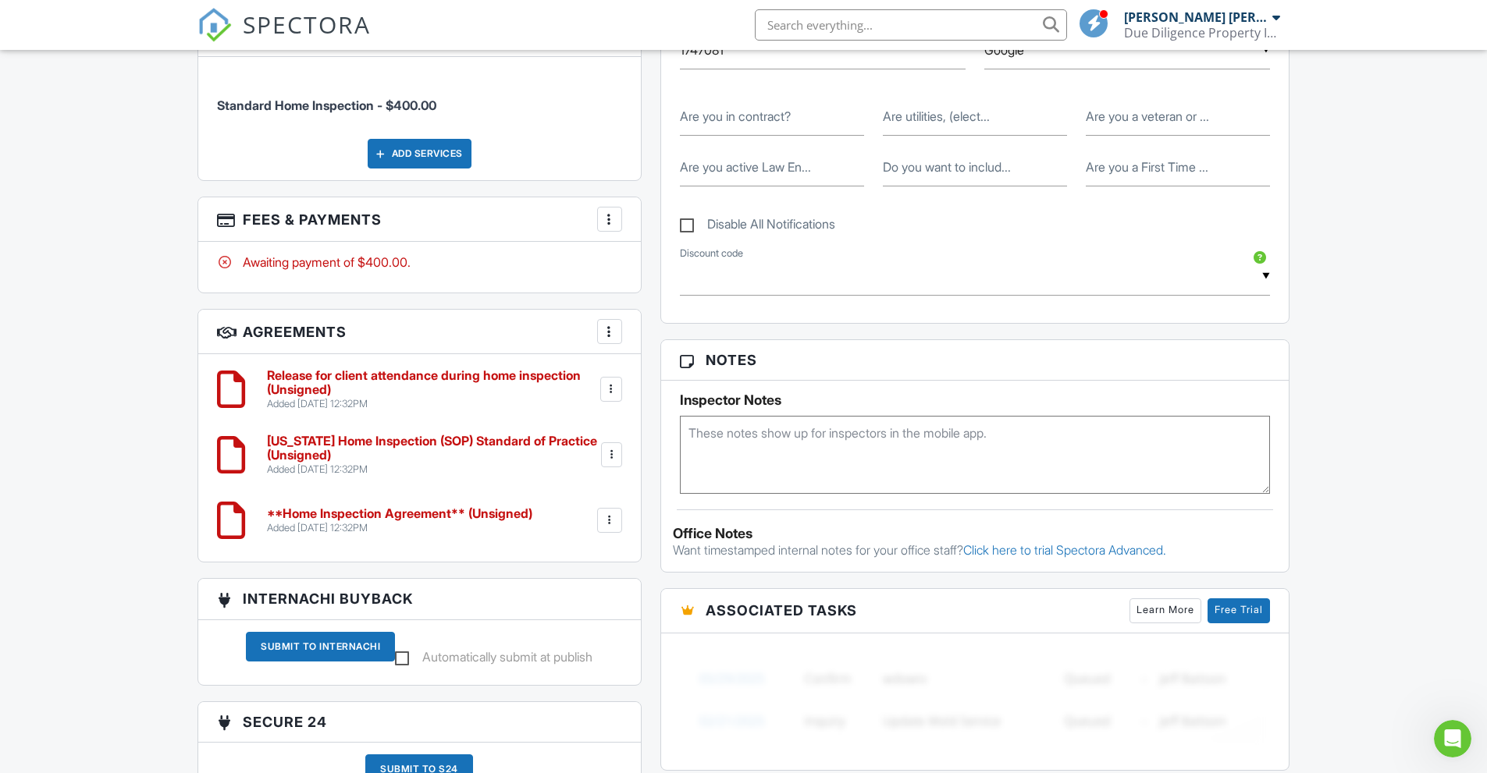
scroll to position [702, 0]
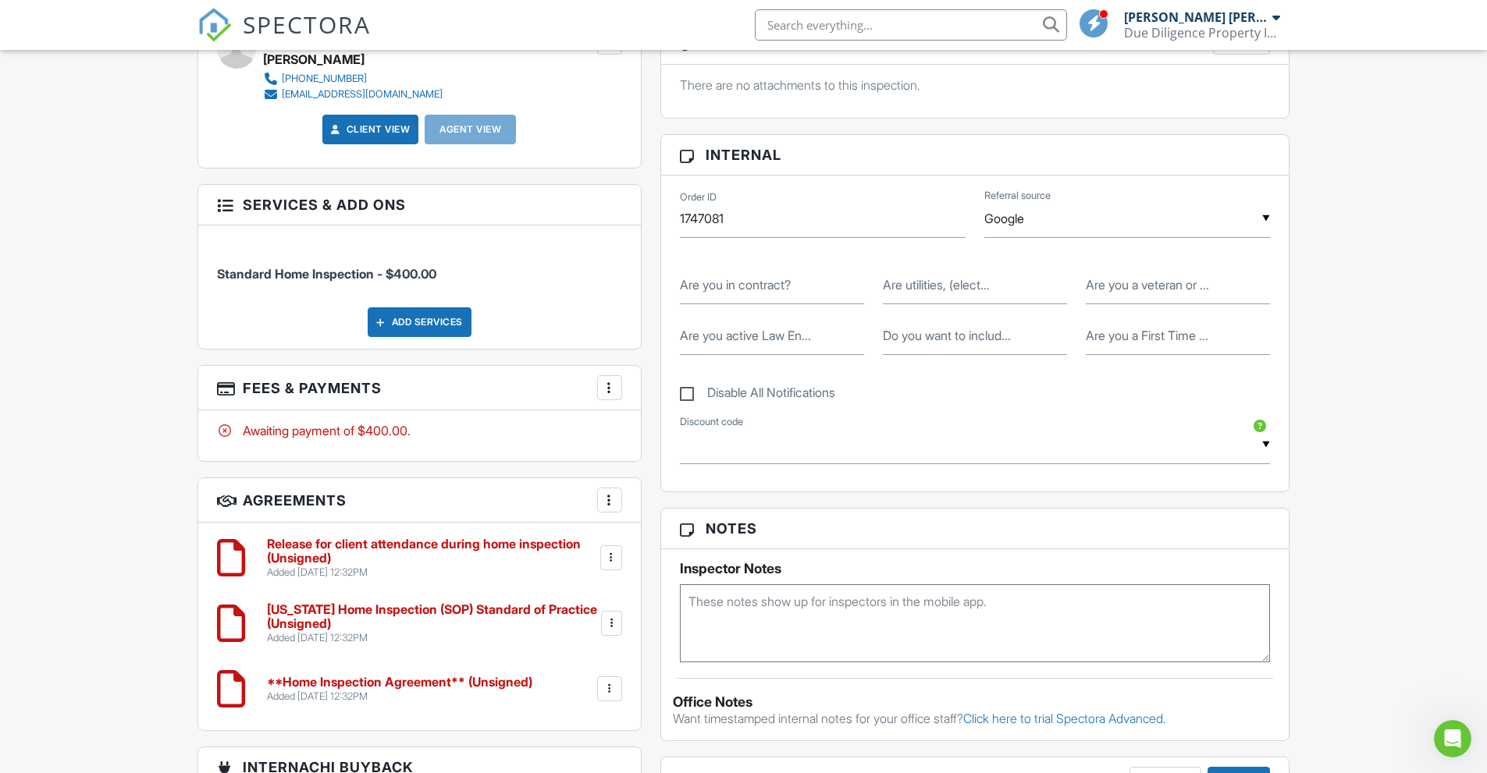
click at [363, 679] on h6 "**Home Inspection Agreement** (Unsigned)" at bounding box center [399, 683] width 265 height 14
